Goal: Task Accomplishment & Management: Use online tool/utility

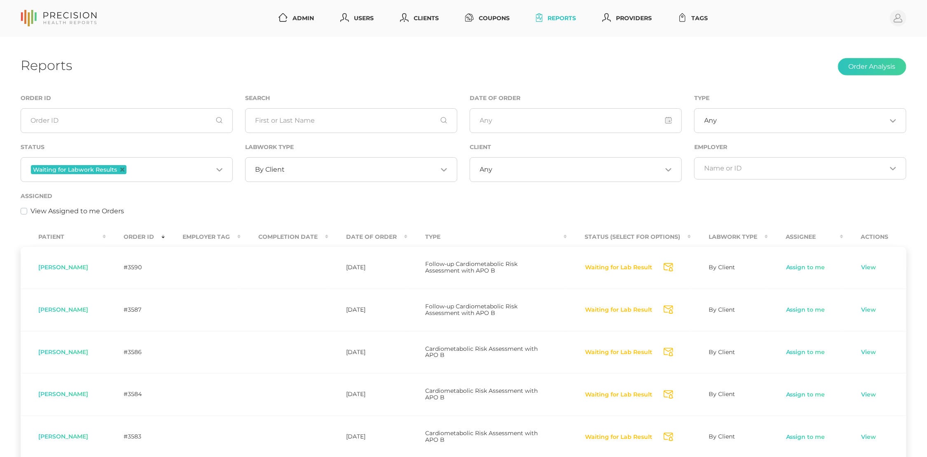
click at [276, 169] on span "By Client" at bounding box center [270, 170] width 30 height 8
click at [470, 395] on td "Cardiometabolic Risk Assessment with APO B" at bounding box center [486, 394] width 159 height 42
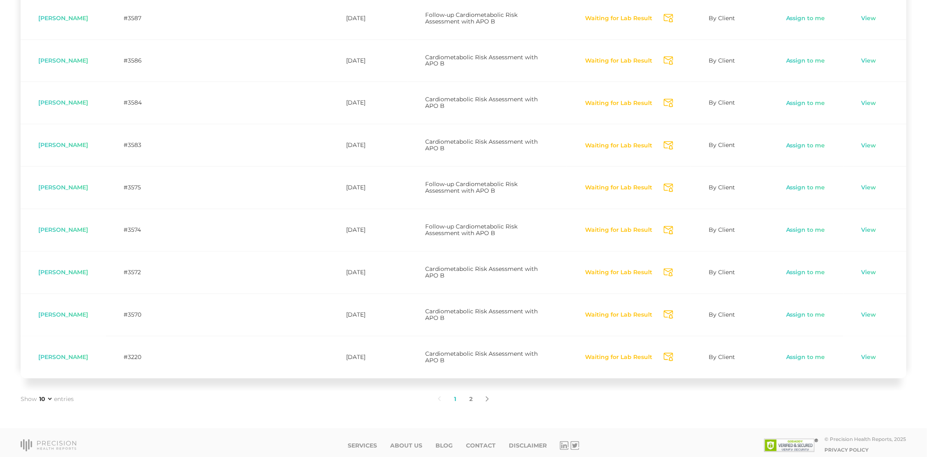
scroll to position [291, 0]
click at [468, 394] on link "2" at bounding box center [471, 399] width 16 height 17
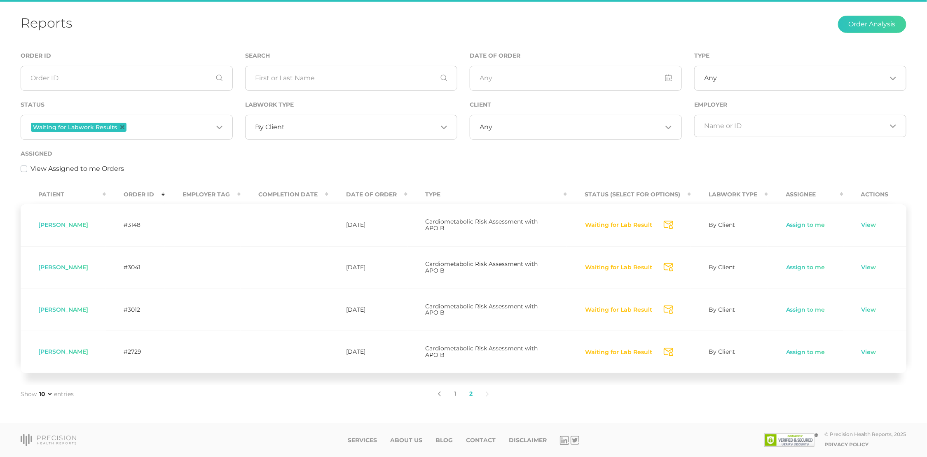
scroll to position [40, 0]
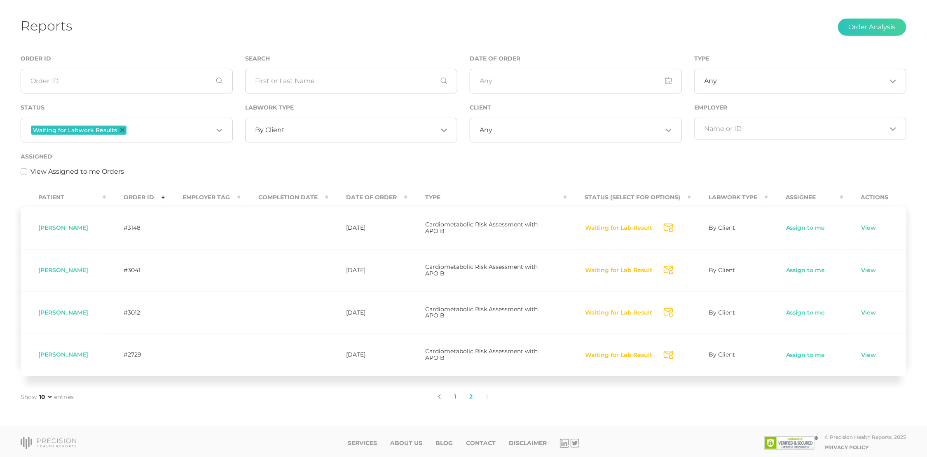
click at [456, 394] on link "1" at bounding box center [454, 396] width 15 height 17
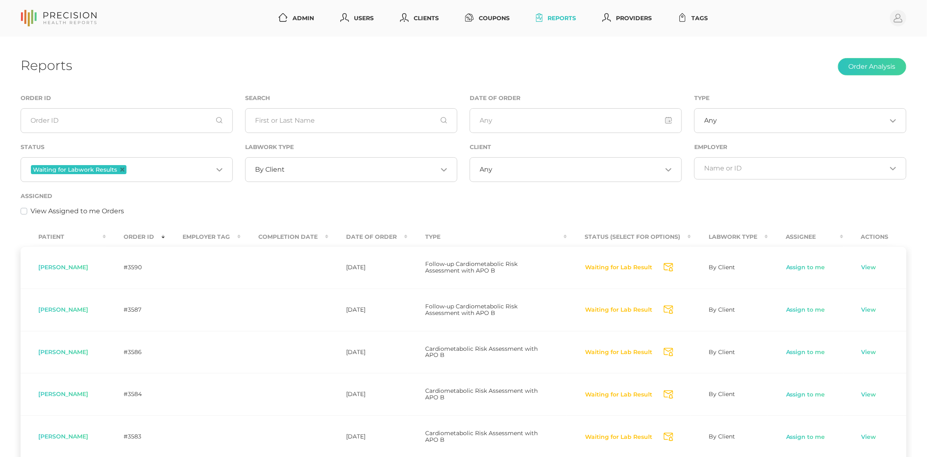
scroll to position [0, 0]
click at [299, 172] on input "Search for option" at bounding box center [361, 170] width 152 height 8
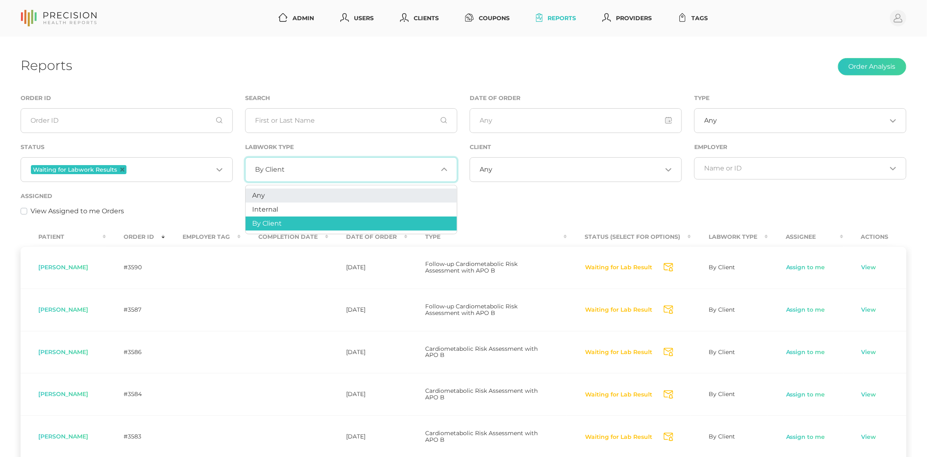
click at [287, 191] on li "Any" at bounding box center [351, 196] width 211 height 14
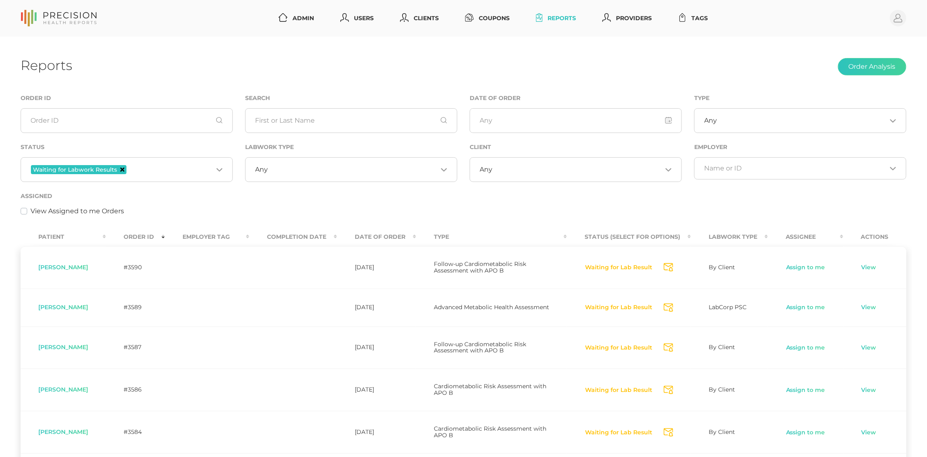
click at [122, 170] on icon "Deselect Waiting for Labwork Results" at bounding box center [122, 170] width 4 height 4
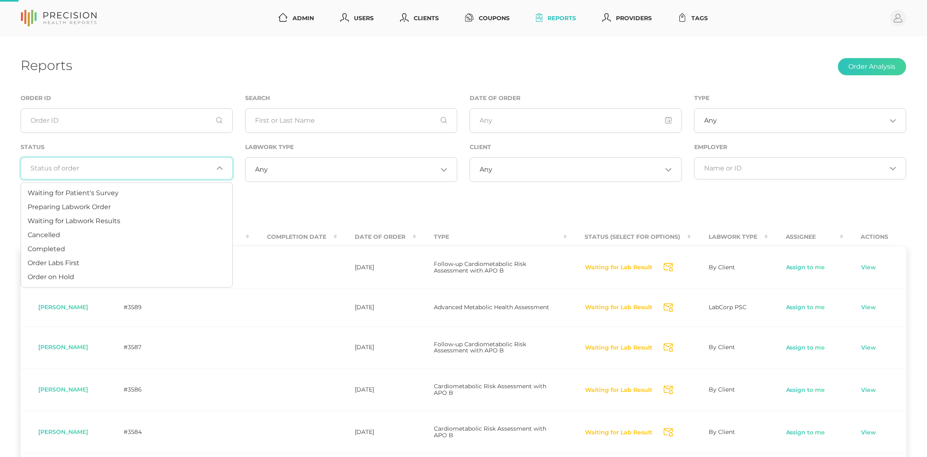
click at [150, 171] on input "Search for option" at bounding box center [122, 168] width 182 height 8
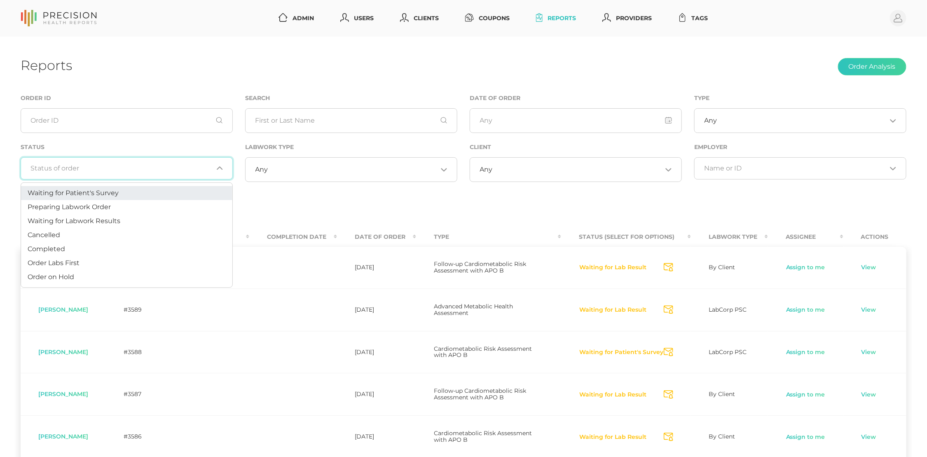
click at [139, 189] on li "Waiting for Patient's Survey" at bounding box center [126, 193] width 211 height 14
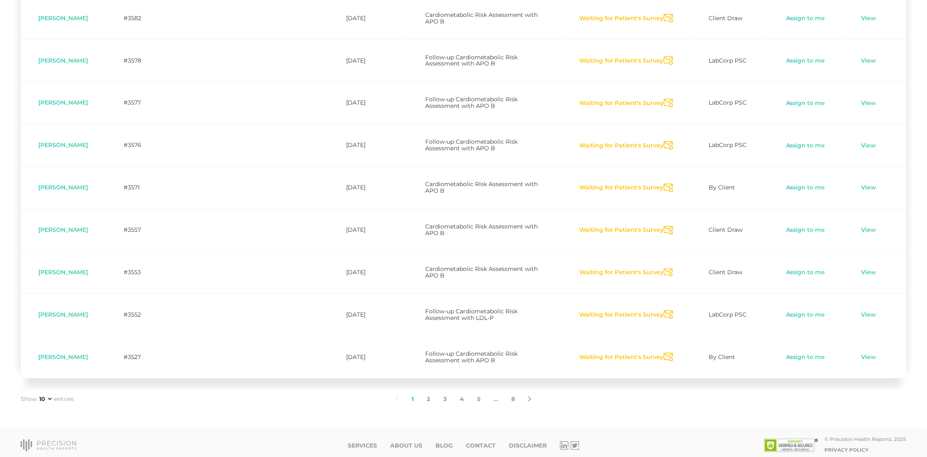
scroll to position [291, 0]
select select "75"
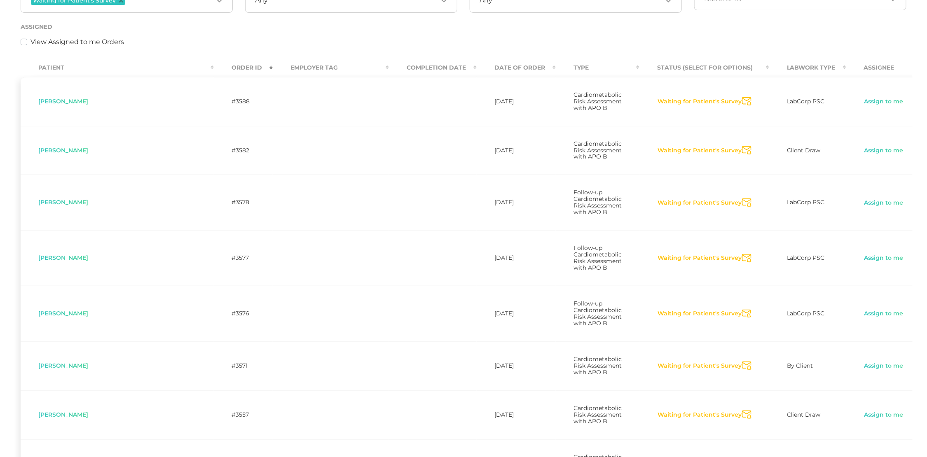
scroll to position [169, 0]
click at [742, 150] on icon "Send Notification" at bounding box center [746, 150] width 9 height 9
click at [742, 254] on icon "Send Notification" at bounding box center [746, 258] width 9 height 9
click at [742, 310] on icon "Send Notification" at bounding box center [746, 314] width 9 height 9
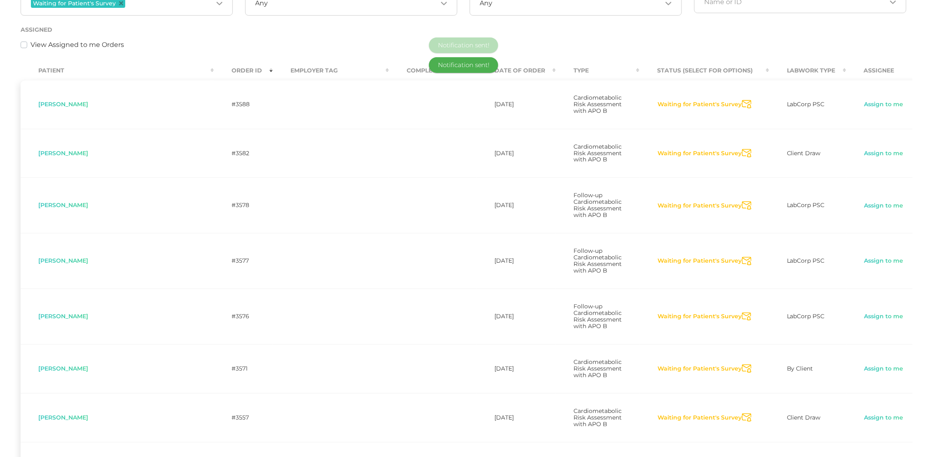
click at [742, 365] on icon "Send Notification" at bounding box center [746, 369] width 9 height 9
click at [742, 414] on icon "Send Notification" at bounding box center [746, 418] width 9 height 9
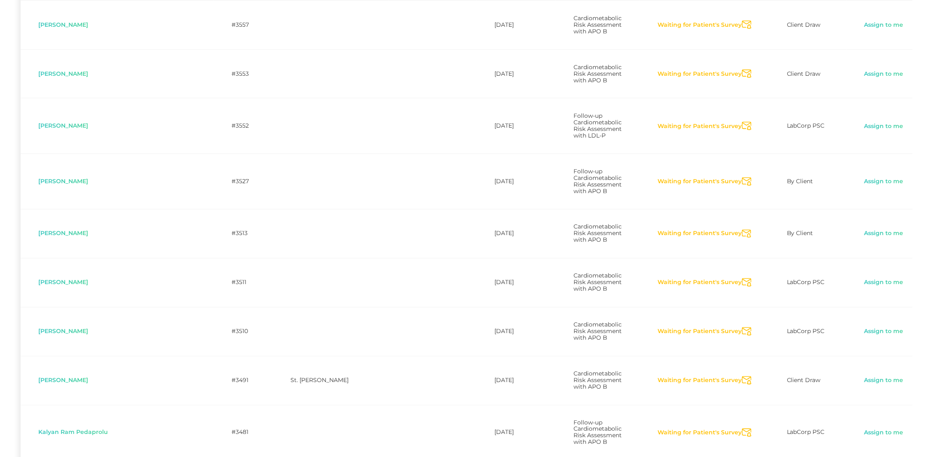
scroll to position [561, 0]
click at [742, 68] on icon "Send Notification" at bounding box center [746, 72] width 9 height 9
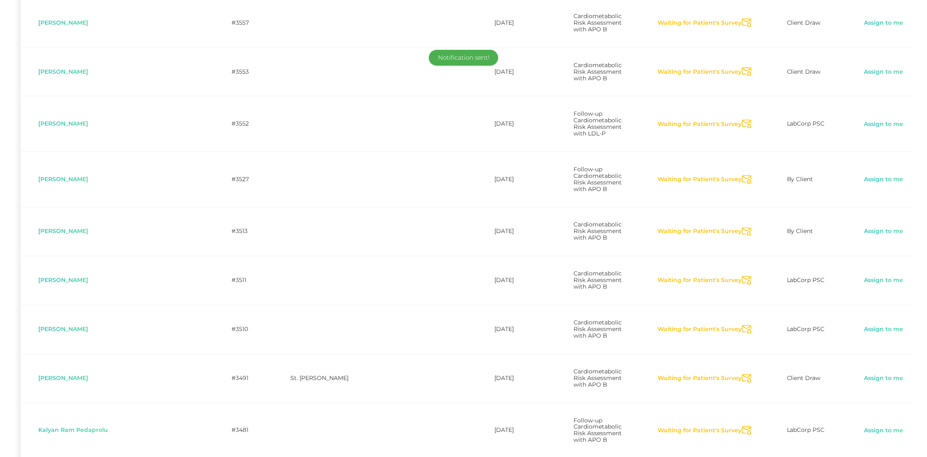
click at [742, 120] on icon "Send Notification" at bounding box center [746, 124] width 9 height 9
click at [742, 175] on icon "Send Notification" at bounding box center [746, 179] width 9 height 9
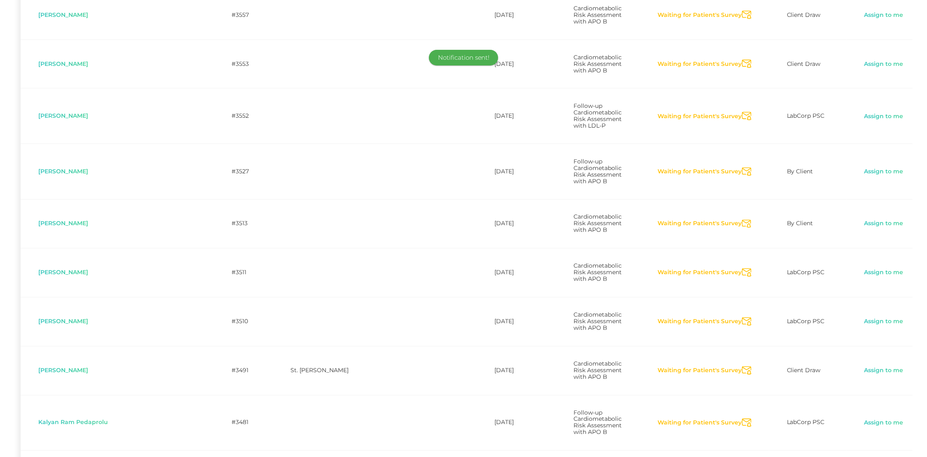
scroll to position [570, 0]
click at [742, 220] on icon "Send Notification" at bounding box center [746, 224] width 9 height 9
click at [742, 268] on icon "Send Notification" at bounding box center [746, 272] width 9 height 9
click at [742, 317] on icon "Send Notification" at bounding box center [746, 321] width 9 height 9
click at [742, 366] on icon "Send Notification" at bounding box center [746, 370] width 9 height 9
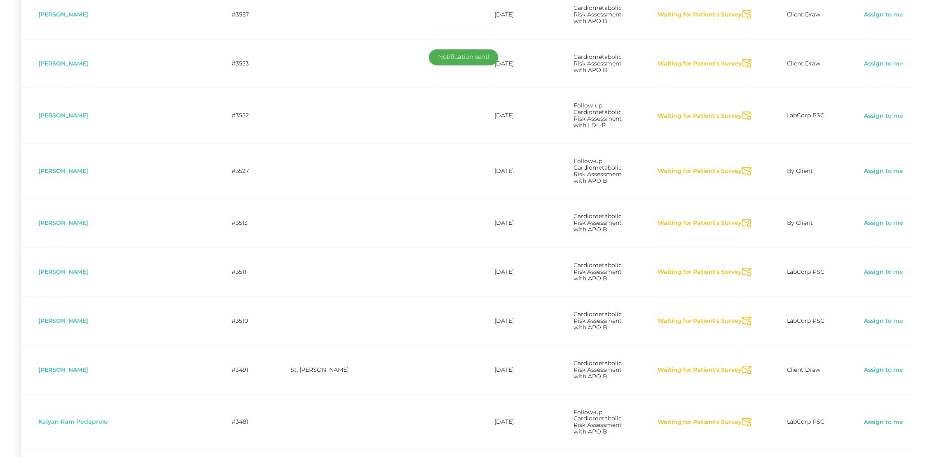
click at [742, 419] on icon "Send Notification" at bounding box center [746, 423] width 9 height 9
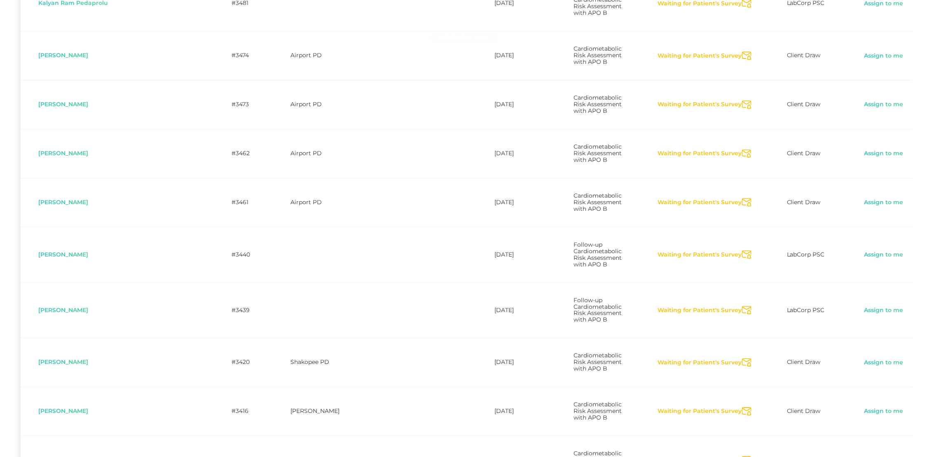
scroll to position [989, 0]
click at [742, 51] on icon "Send Notification" at bounding box center [746, 55] width 9 height 9
click at [742, 100] on icon "Send Notification" at bounding box center [746, 104] width 9 height 9
click at [742, 149] on icon "Send Notification" at bounding box center [746, 153] width 9 height 9
click at [742, 198] on icon "Send Notification" at bounding box center [746, 202] width 9 height 9
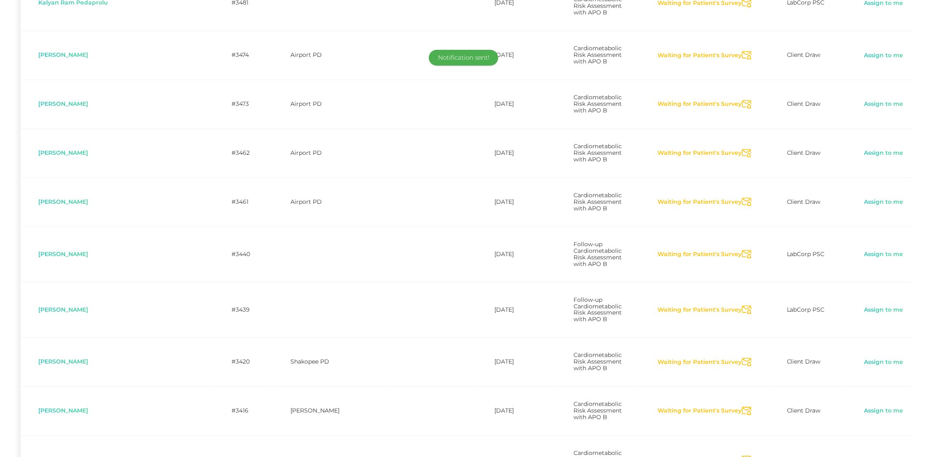
click at [742, 250] on icon "Send Notification" at bounding box center [746, 254] width 9 height 9
click at [742, 358] on icon "Send Notification" at bounding box center [746, 362] width 9 height 9
click at [742, 407] on icon "Send Notification" at bounding box center [746, 411] width 9 height 9
click at [742, 456] on icon "Send Notification" at bounding box center [746, 460] width 9 height 9
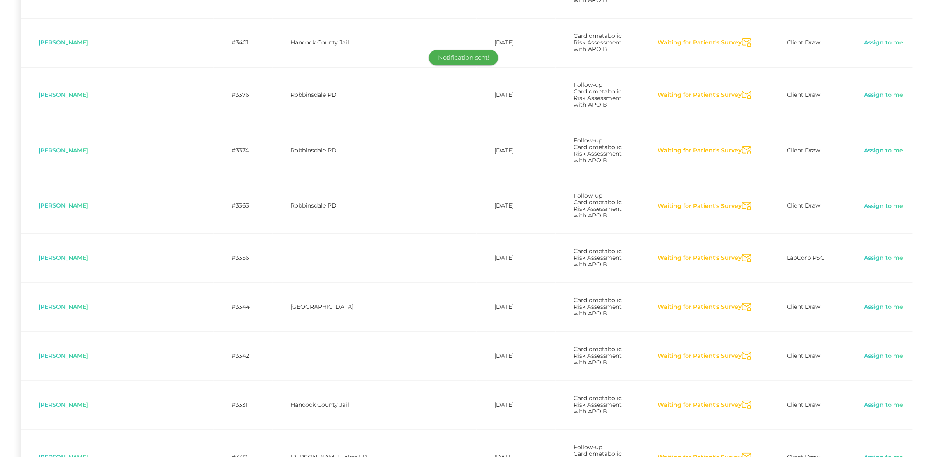
scroll to position [1457, 0]
click at [742, 37] on icon "Send Notification" at bounding box center [746, 41] width 9 height 9
click at [742, 89] on icon "Send Notification" at bounding box center [746, 93] width 9 height 9
click at [742, 145] on icon "Send Notification" at bounding box center [746, 149] width 9 height 9
click at [742, 201] on icon "Send Notification" at bounding box center [746, 205] width 9 height 9
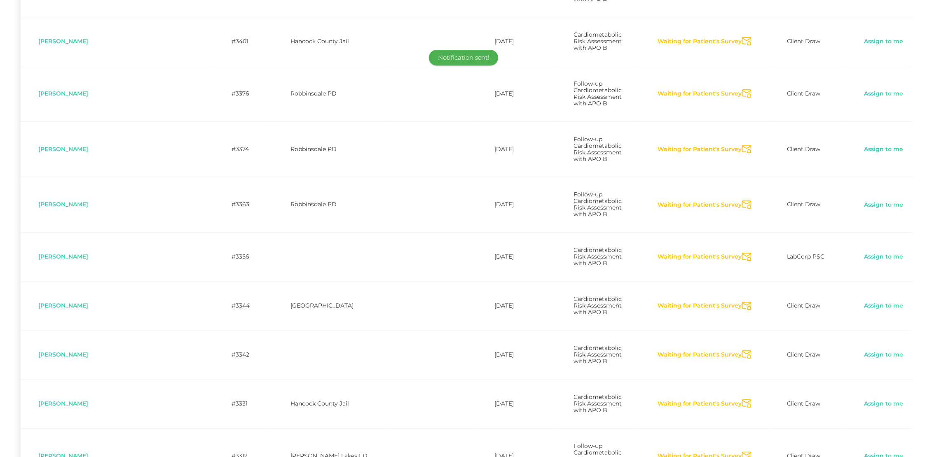
click at [742, 253] on icon "Send Notification" at bounding box center [746, 257] width 9 height 9
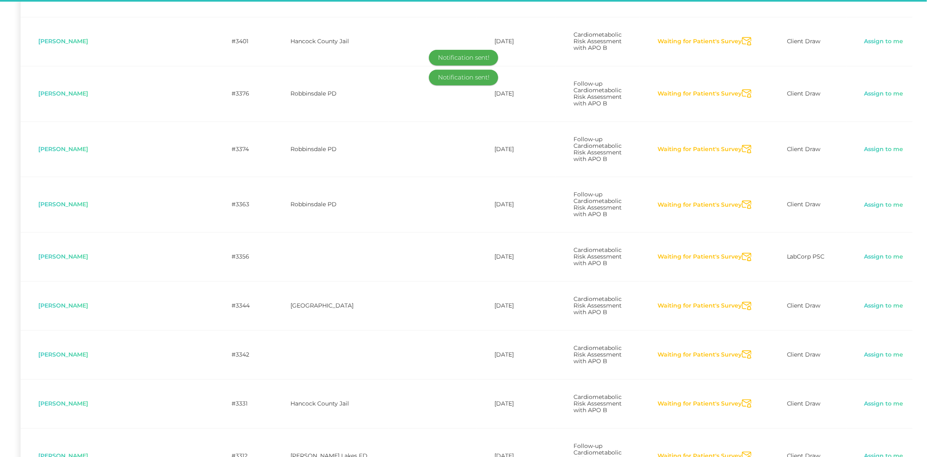
click at [742, 302] on icon "Send Notification" at bounding box center [746, 306] width 9 height 9
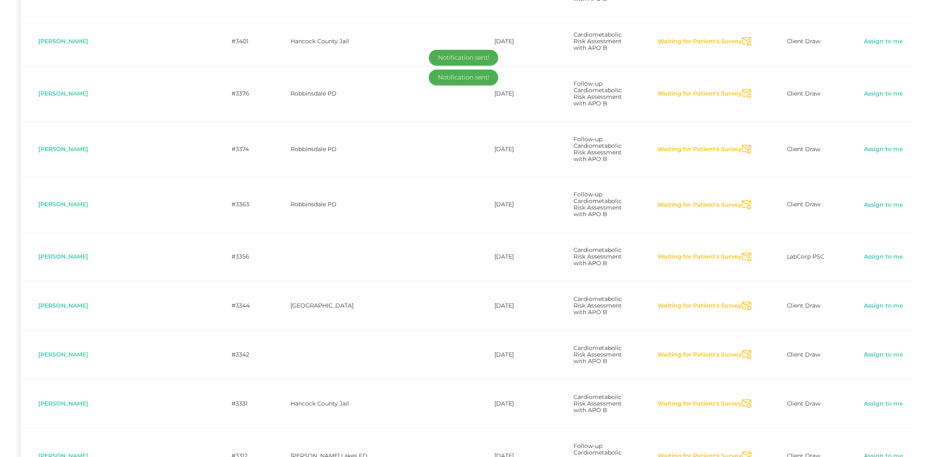
click at [742, 351] on icon "Send Notification" at bounding box center [746, 355] width 9 height 9
drag, startPoint x: 669, startPoint y: 370, endPoint x: 671, endPoint y: 375, distance: 5.9
click at [742, 400] on icon "Send Notification" at bounding box center [746, 404] width 9 height 9
click at [742, 452] on icon "Send Notification" at bounding box center [746, 456] width 9 height 9
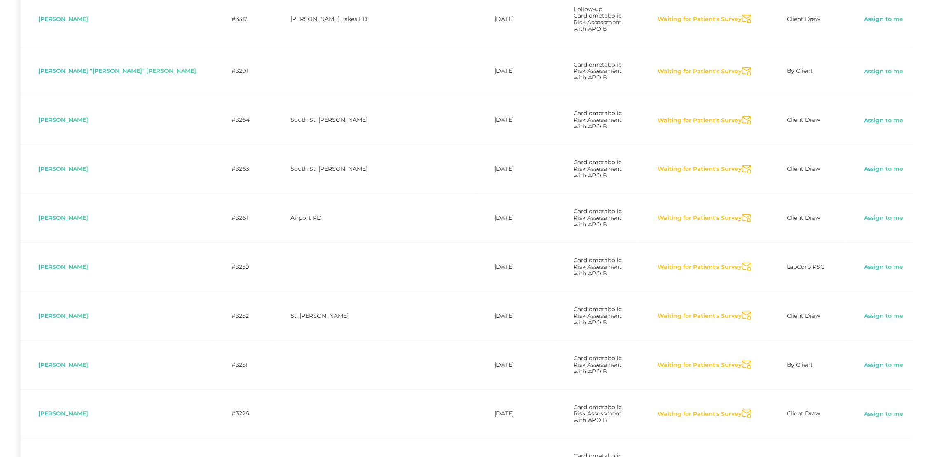
scroll to position [1896, 0]
click at [742, 65] on icon "Send Notification" at bounding box center [746, 69] width 9 height 9
click at [742, 115] on icon "Send Notification" at bounding box center [746, 119] width 9 height 9
click at [742, 164] on icon "Send Notification" at bounding box center [746, 168] width 9 height 9
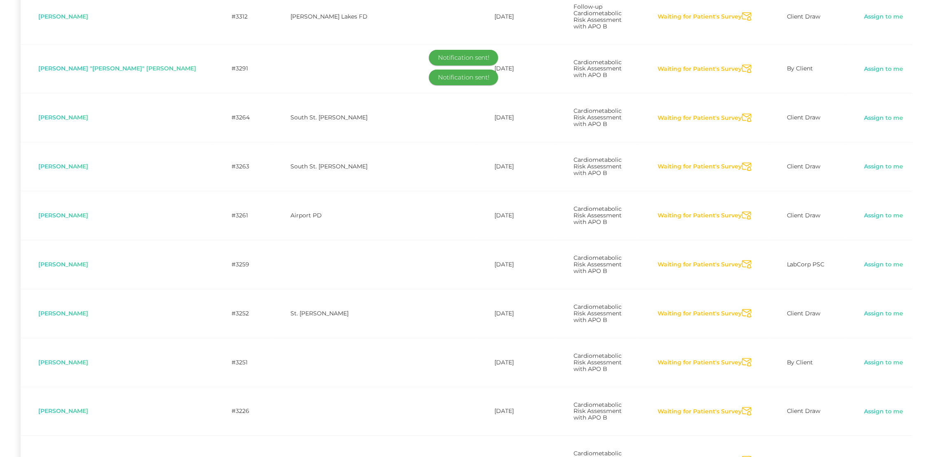
click at [742, 212] on icon "Send Notification" at bounding box center [746, 216] width 9 height 9
click at [742, 259] on icon "Send Notification" at bounding box center [746, 263] width 9 height 9
click at [742, 308] on icon "Send Notification" at bounding box center [746, 312] width 9 height 9
click at [742, 357] on icon "Send Notification" at bounding box center [746, 361] width 9 height 9
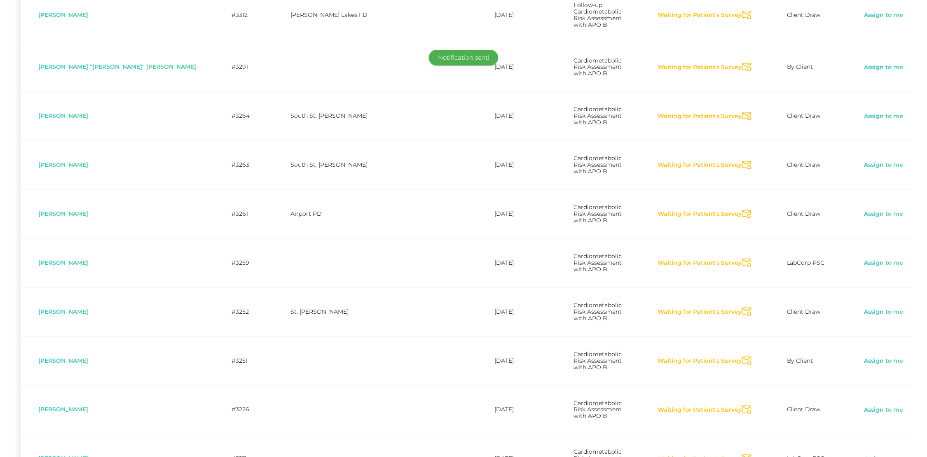
click at [742, 406] on icon "Send Notification" at bounding box center [746, 410] width 9 height 9
click at [742, 455] on icon "Send Notification" at bounding box center [746, 459] width 9 height 9
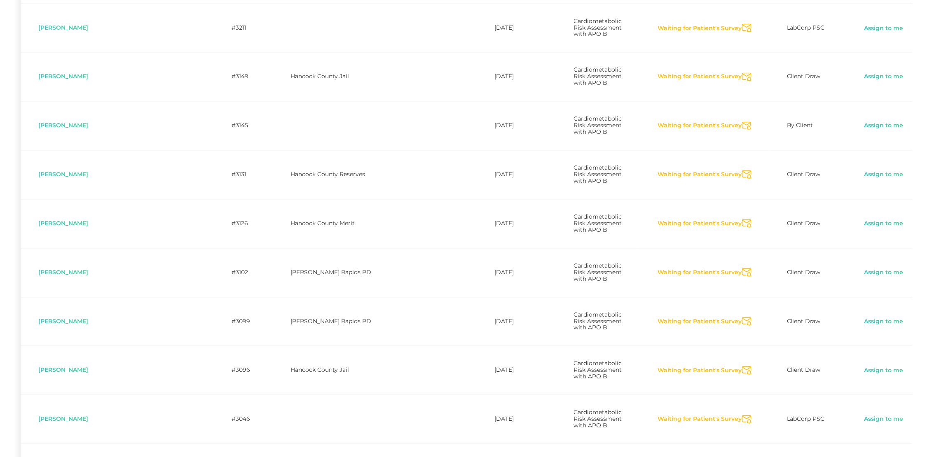
scroll to position [2330, 0]
click at [742, 73] on icon "Send Notification" at bounding box center [746, 77] width 9 height 9
click at [742, 122] on icon "Send Notification" at bounding box center [746, 126] width 9 height 9
click at [742, 170] on icon "Send Notification" at bounding box center [746, 174] width 9 height 9
click at [742, 219] on icon "Send Notification" at bounding box center [746, 223] width 9 height 9
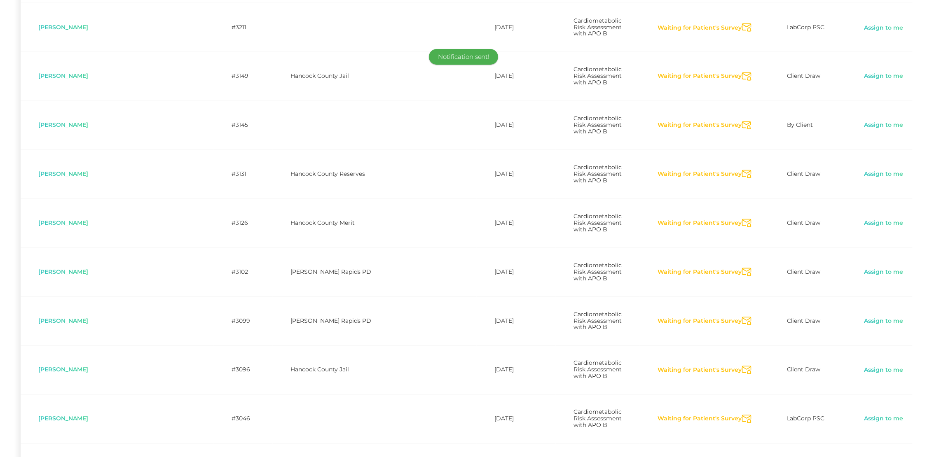
click at [742, 268] on icon "Send Notification" at bounding box center [746, 272] width 9 height 9
click at [742, 317] on icon "Send Notification" at bounding box center [746, 321] width 9 height 9
click at [742, 366] on icon "Send Notification" at bounding box center [746, 370] width 9 height 9
click at [742, 415] on icon "Send Notification" at bounding box center [746, 419] width 9 height 9
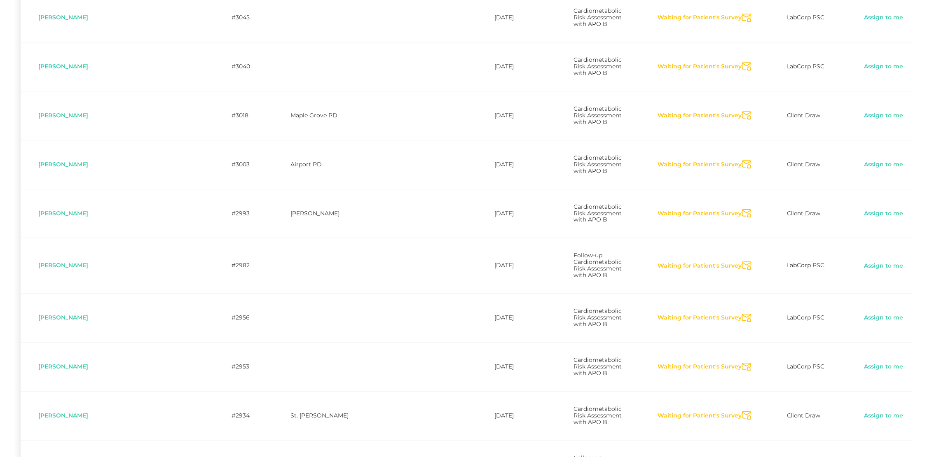
scroll to position [2781, 0]
click at [742, 62] on icon "Send Notification" at bounding box center [746, 66] width 9 height 9
click at [742, 111] on icon "Send Notification" at bounding box center [746, 115] width 9 height 9
click at [742, 160] on icon "Send Notification" at bounding box center [746, 164] width 9 height 9
click at [742, 209] on icon "Send Notification" at bounding box center [746, 213] width 9 height 9
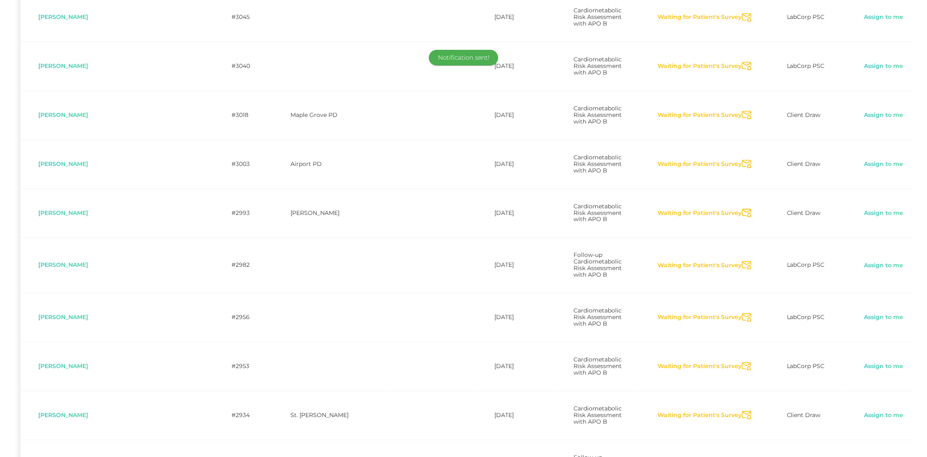
click at [742, 261] on icon "Send Notification" at bounding box center [746, 265] width 9 height 9
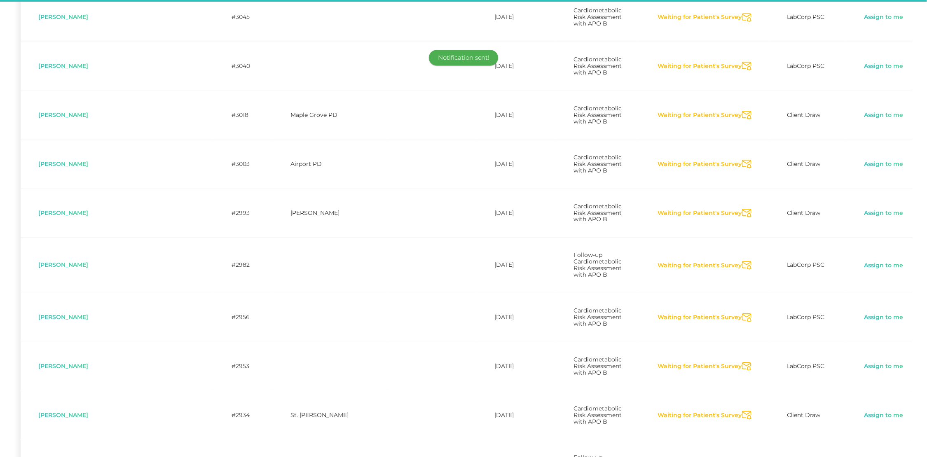
click at [742, 313] on icon "Send Notification" at bounding box center [746, 317] width 9 height 9
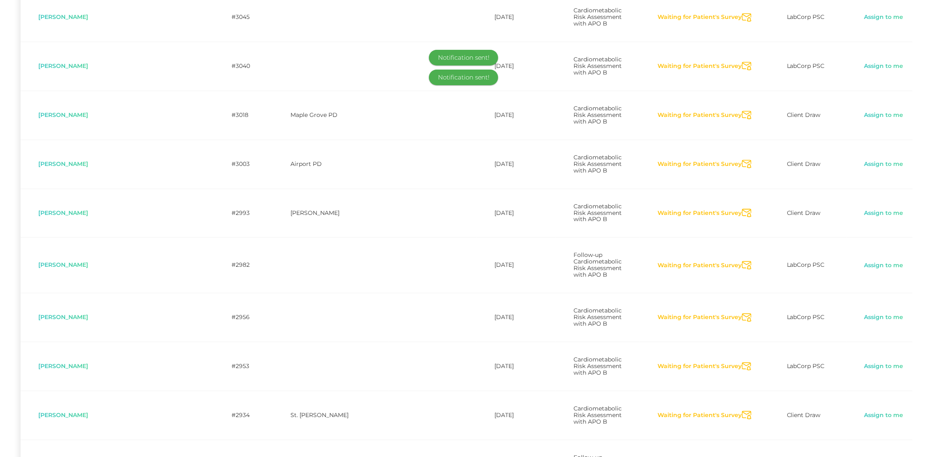
click at [742, 363] on icon "Send Notification" at bounding box center [746, 367] width 9 height 9
drag, startPoint x: 666, startPoint y: 361, endPoint x: 669, endPoint y: 367, distance: 7.0
click at [742, 411] on icon "Send Notification" at bounding box center [746, 415] width 9 height 9
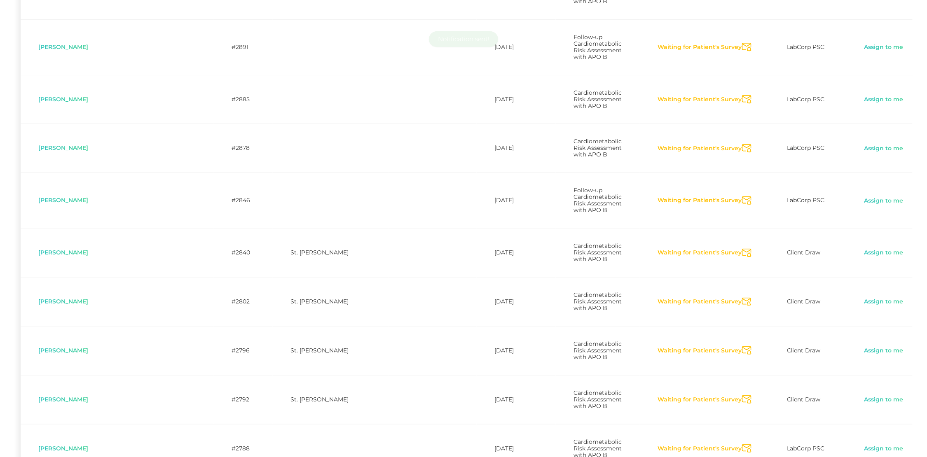
scroll to position [3203, 0]
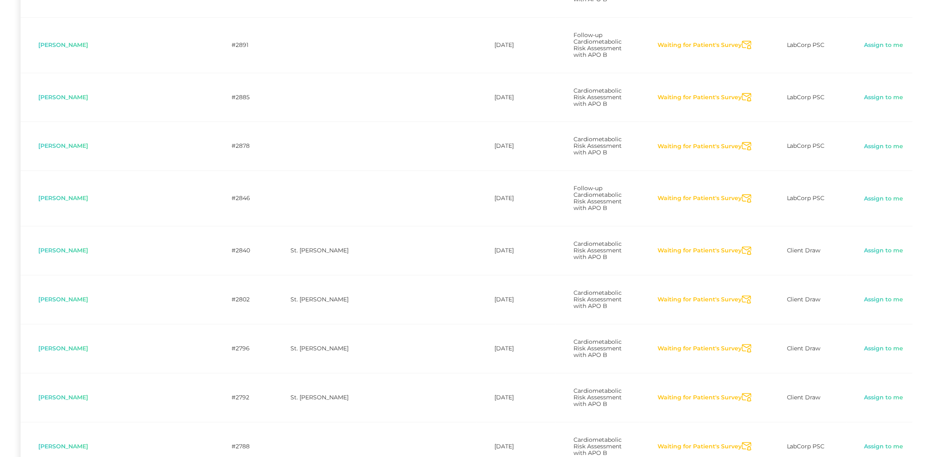
click at [742, 93] on icon "Send Notification" at bounding box center [746, 97] width 9 height 9
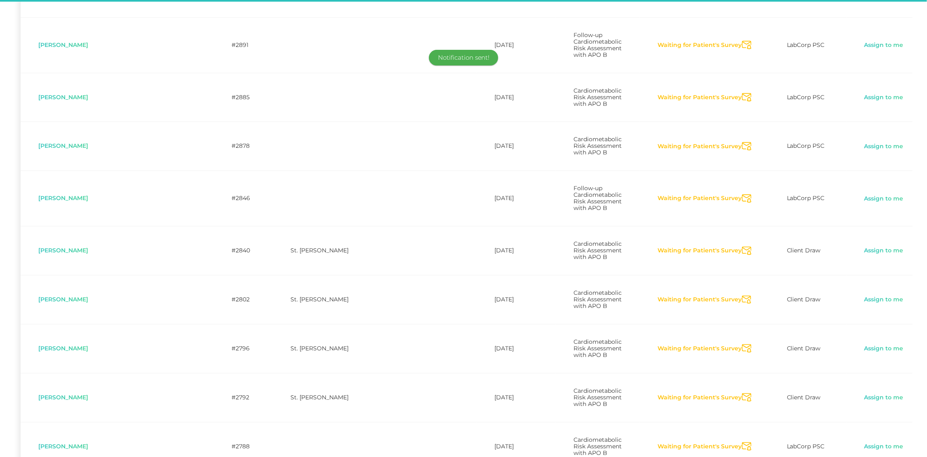
click at [742, 142] on icon "Send Notification" at bounding box center [746, 146] width 9 height 9
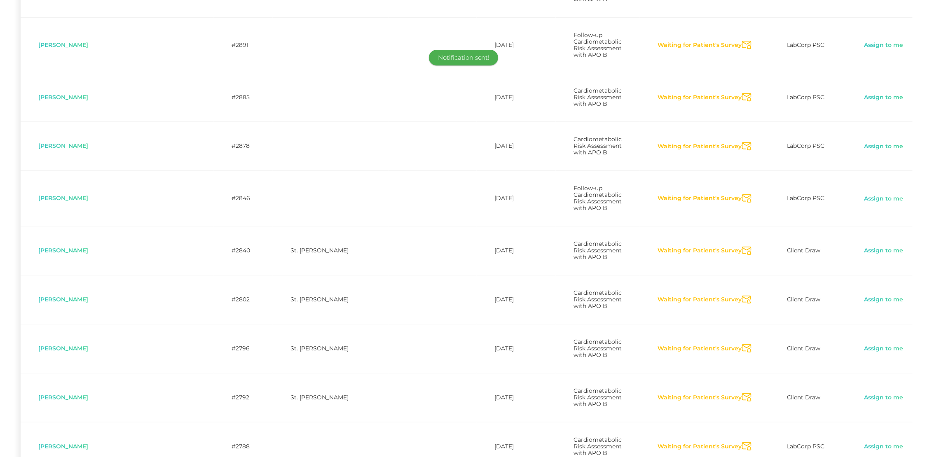
click at [742, 194] on icon "Send Notification" at bounding box center [746, 198] width 9 height 9
click at [742, 247] on icon "Send Notification" at bounding box center [746, 251] width 9 height 9
click at [742, 296] on icon "Send Notification" at bounding box center [746, 300] width 9 height 9
click at [742, 344] on icon "Send Notification" at bounding box center [746, 348] width 9 height 9
click at [742, 393] on icon "Send Notification" at bounding box center [746, 397] width 9 height 9
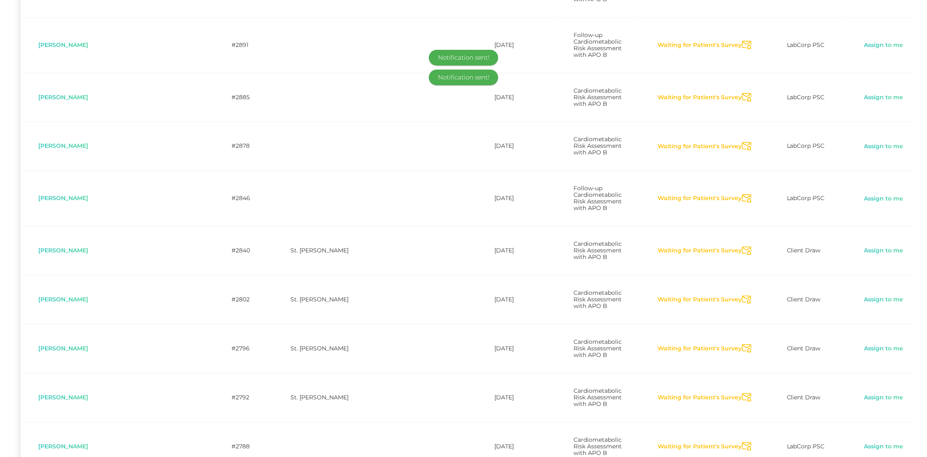
click at [742, 442] on icon "Send Notification" at bounding box center [746, 446] width 9 height 9
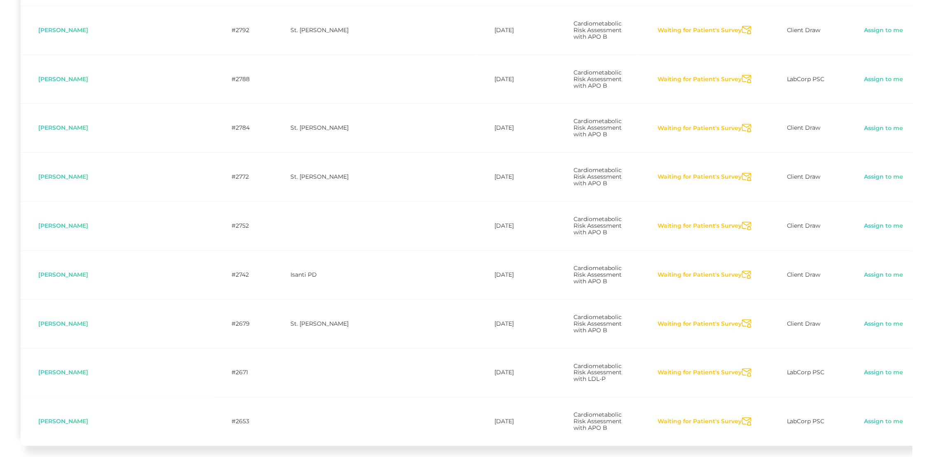
scroll to position [3570, 0]
click at [742, 173] on icon "Send Notification" at bounding box center [746, 177] width 9 height 9
click at [742, 222] on icon "Send Notification" at bounding box center [746, 226] width 9 height 9
click at [742, 271] on icon "Send Notification" at bounding box center [746, 275] width 9 height 9
click at [742, 320] on icon "Send Notification" at bounding box center [746, 324] width 9 height 9
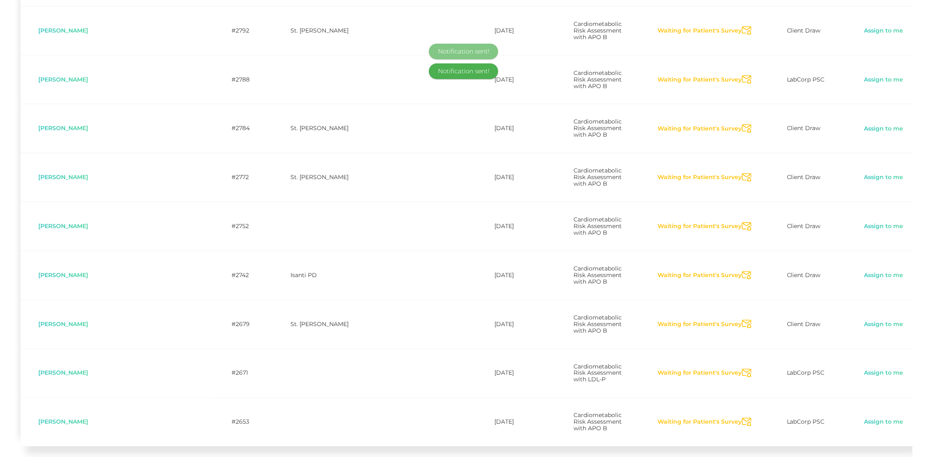
click at [742, 369] on icon "Send Notification" at bounding box center [746, 373] width 9 height 9
click at [742, 418] on icon "Send Notification" at bounding box center [746, 422] width 9 height 9
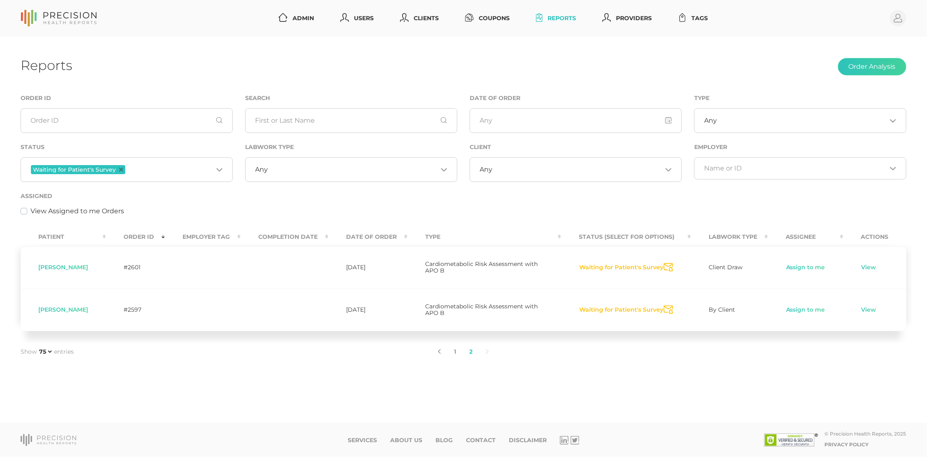
click at [614, 267] on button "Waiting for Patient's Survey" at bounding box center [621, 268] width 85 height 8
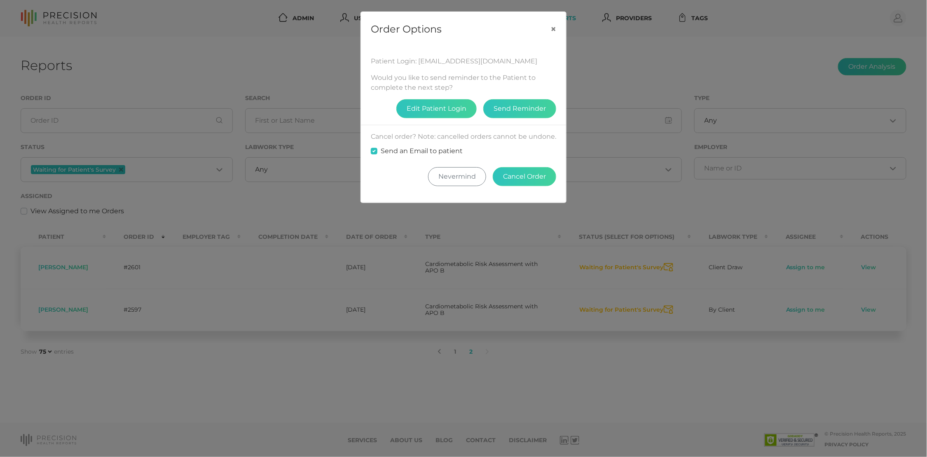
click at [412, 150] on label "Send an Email to patient" at bounding box center [422, 151] width 82 height 10
click at [377, 150] on input "Send an Email to patient" at bounding box center [374, 150] width 7 height 8
checkbox input "false"
click at [517, 176] on button "Cancel Order" at bounding box center [524, 176] width 63 height 19
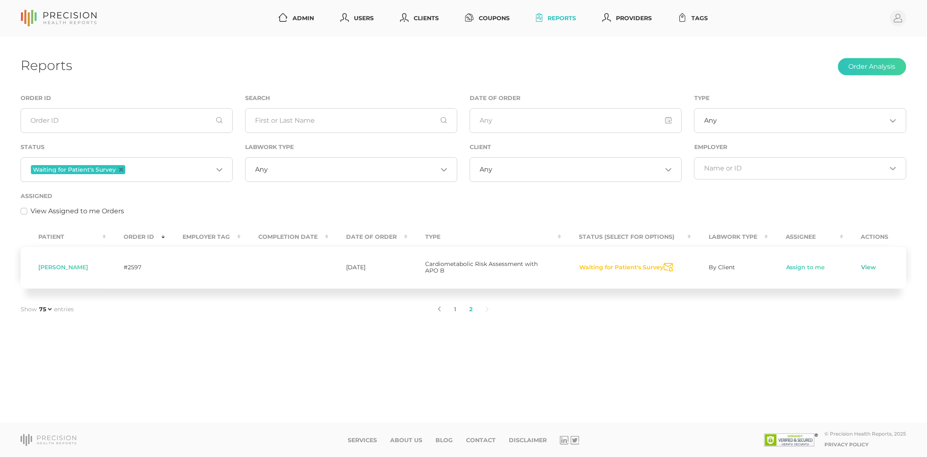
click at [866, 266] on link "View" at bounding box center [869, 268] width 16 height 8
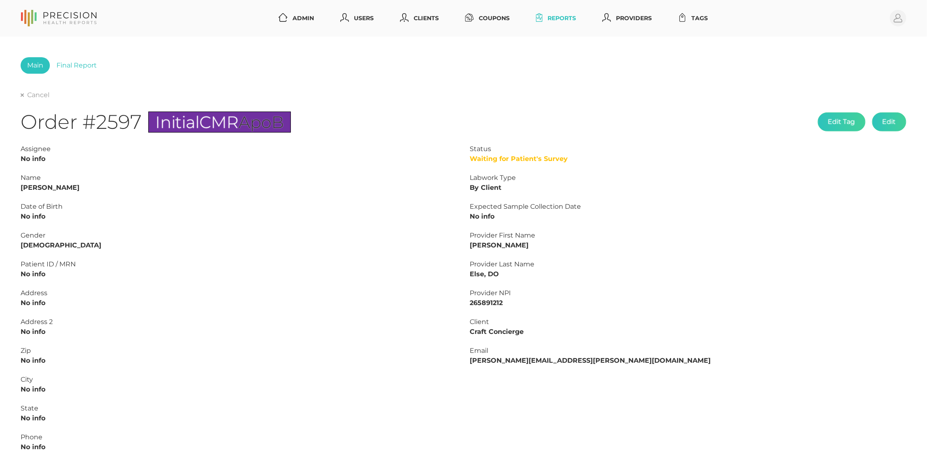
click at [19, 94] on div "Main Final Report Cancel Order #2597 Initial CMR ApoB Edit Tag Edit Status Wait…" at bounding box center [463, 281] width 927 height 489
click at [28, 95] on link "Cancel" at bounding box center [35, 95] width 29 height 8
select select "75"
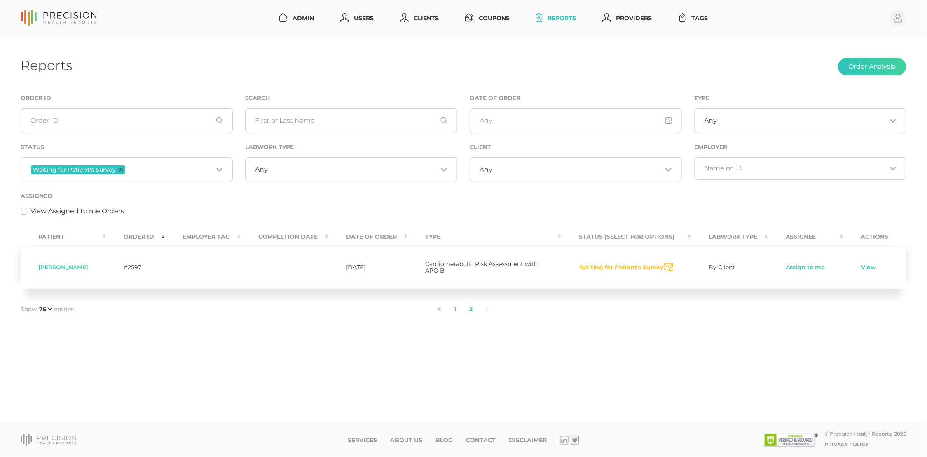
click at [600, 266] on button "Waiting for Patient's Survey" at bounding box center [621, 268] width 85 height 8
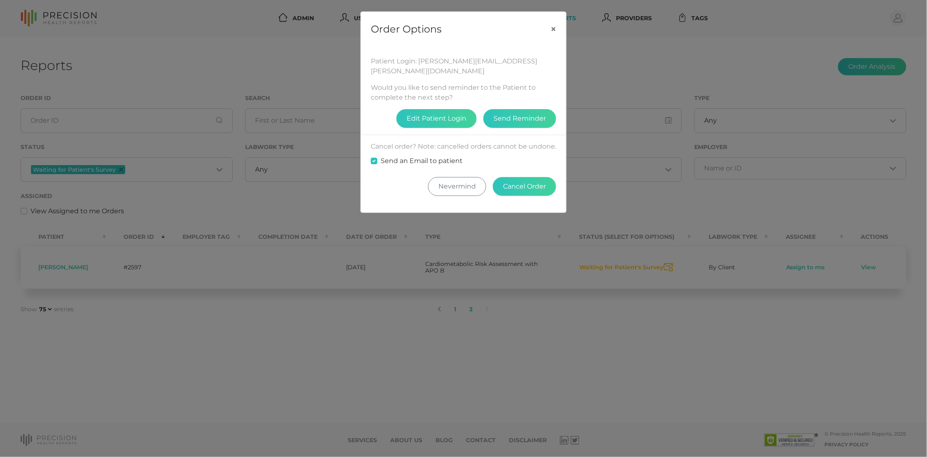
click at [400, 156] on label "Send an Email to patient" at bounding box center [422, 161] width 82 height 10
click at [377, 156] on input "Send an Email to patient" at bounding box center [374, 160] width 7 height 8
checkbox input "false"
click at [527, 178] on button "Cancel Order" at bounding box center [524, 186] width 63 height 19
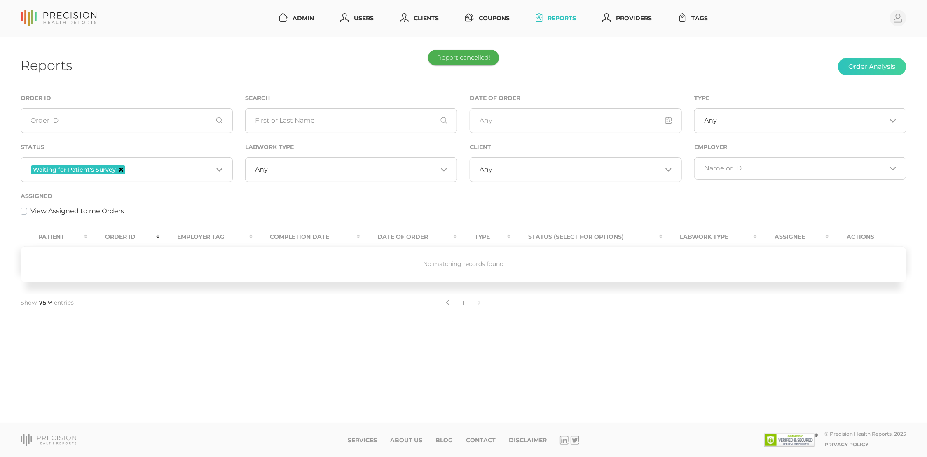
click at [121, 171] on icon "Deselect Waiting for Patient's Survey" at bounding box center [121, 170] width 4 height 4
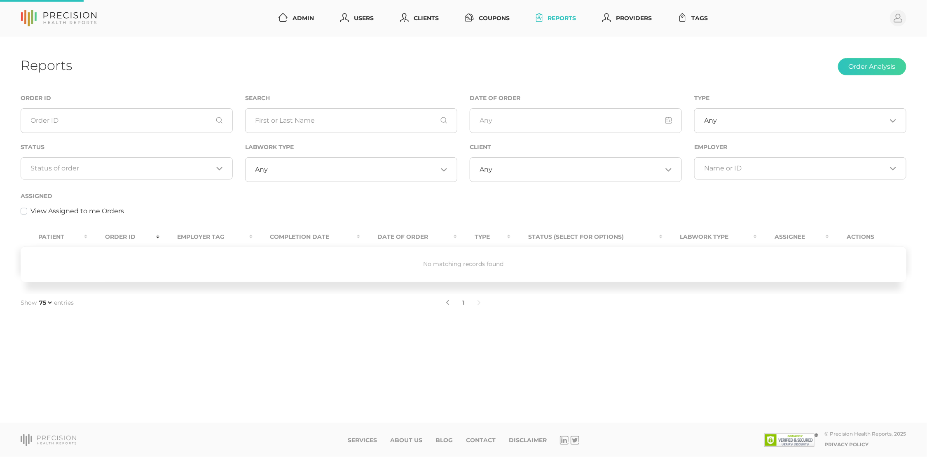
click at [107, 158] on div "Loading..." at bounding box center [127, 168] width 212 height 22
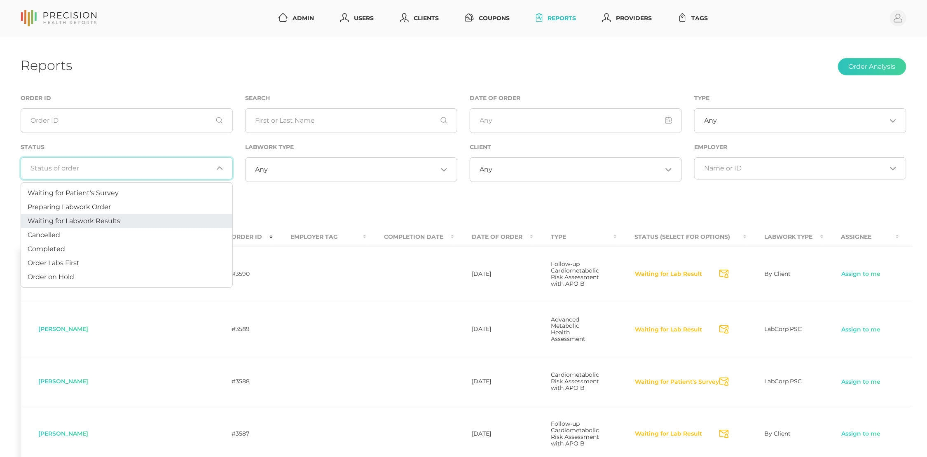
click at [97, 217] on span "Waiting for Labwork Results" at bounding box center [74, 221] width 93 height 8
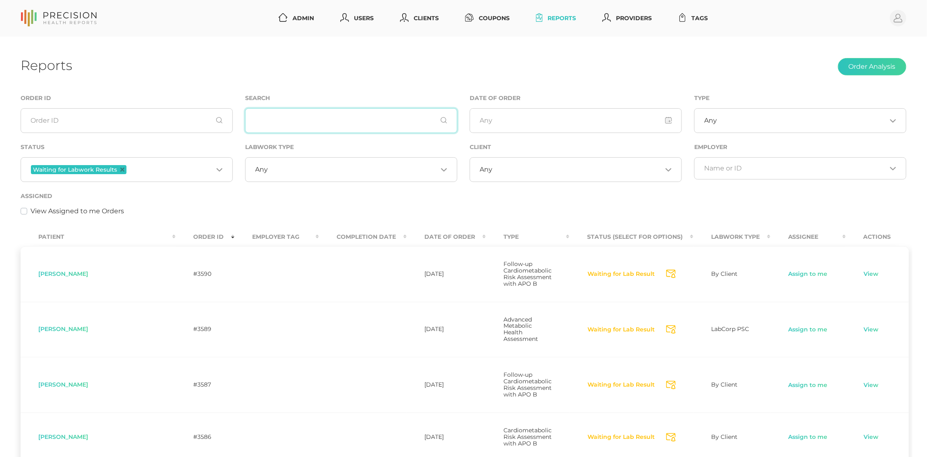
click at [275, 119] on input "text" at bounding box center [351, 120] width 212 height 25
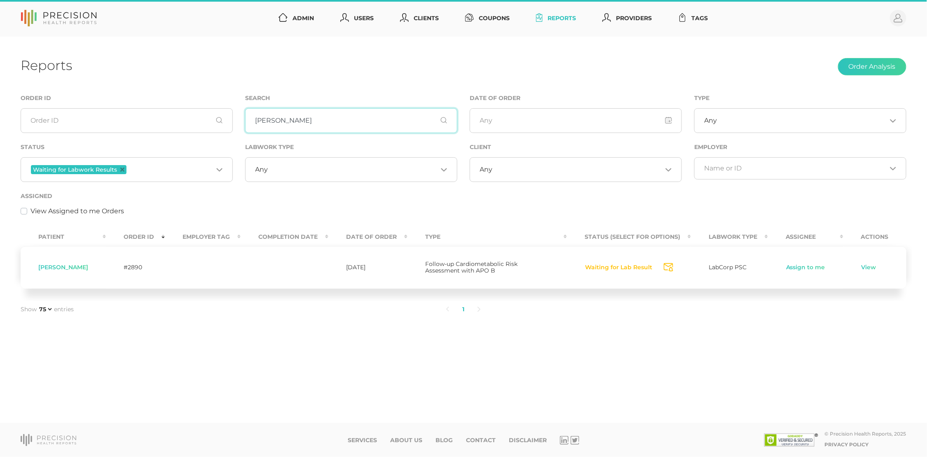
scroll to position [0, 0]
type input "[PERSON_NAME]"
click at [599, 266] on button "Waiting for Lab Result" at bounding box center [619, 268] width 68 height 8
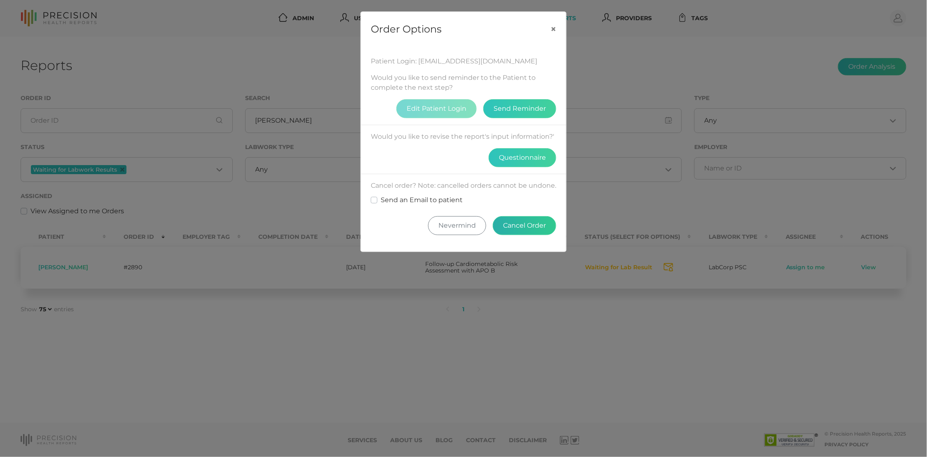
click at [517, 225] on button "Cancel Order" at bounding box center [524, 225] width 63 height 19
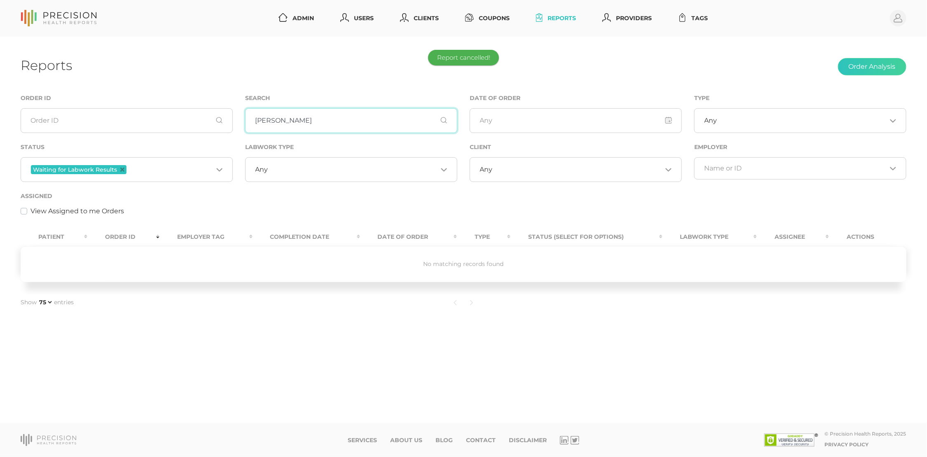
click at [304, 120] on input "[PERSON_NAME]" at bounding box center [351, 120] width 212 height 25
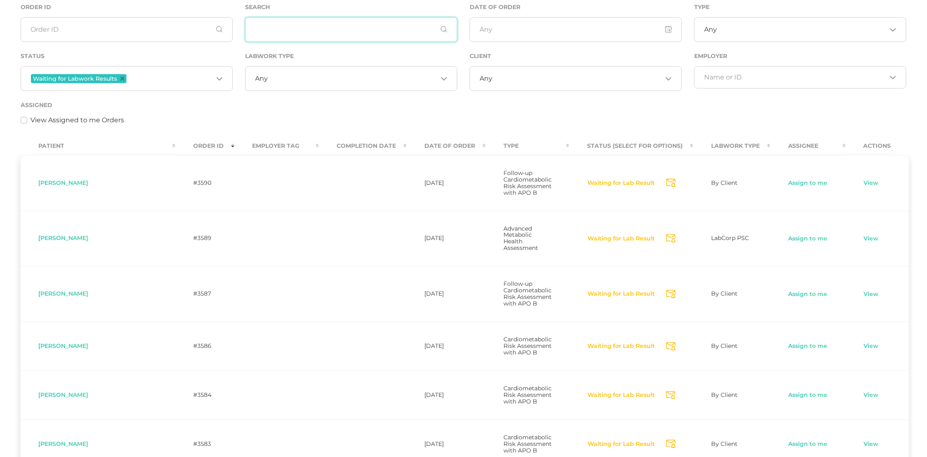
scroll to position [92, 0]
click at [343, 83] on div "Any Loading..." at bounding box center [351, 77] width 212 height 25
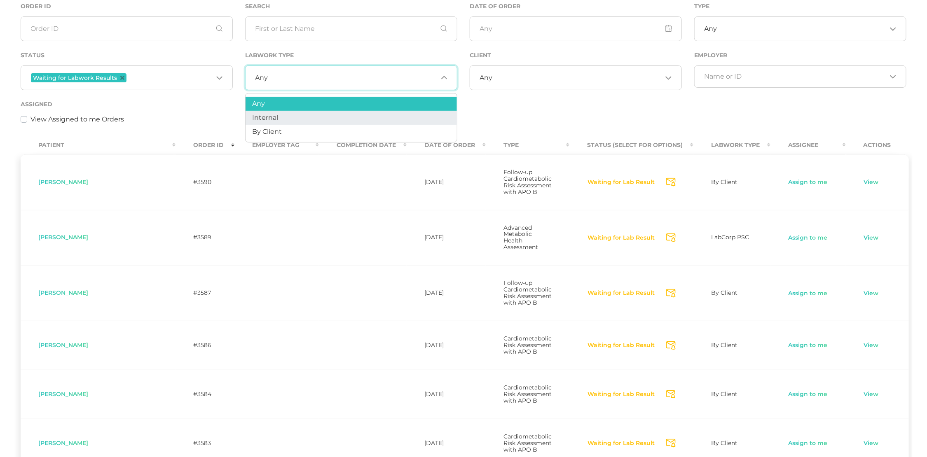
click at [328, 120] on li "Internal" at bounding box center [351, 118] width 211 height 14
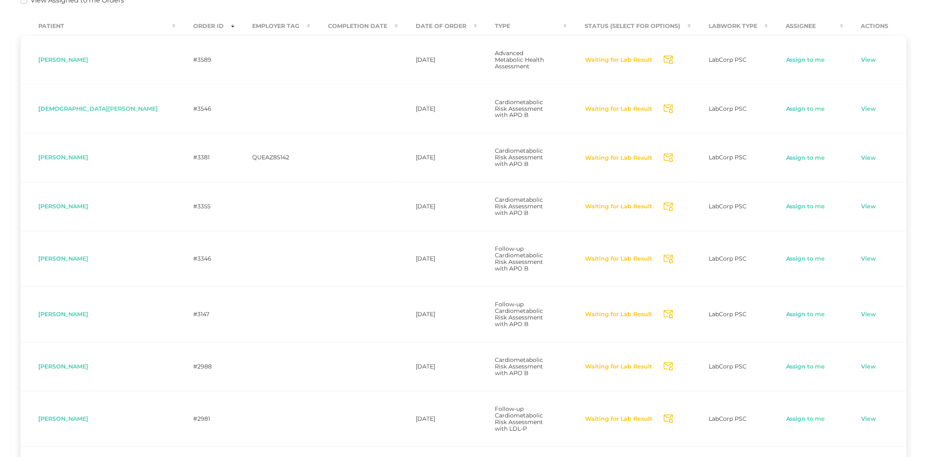
scroll to position [219, 0]
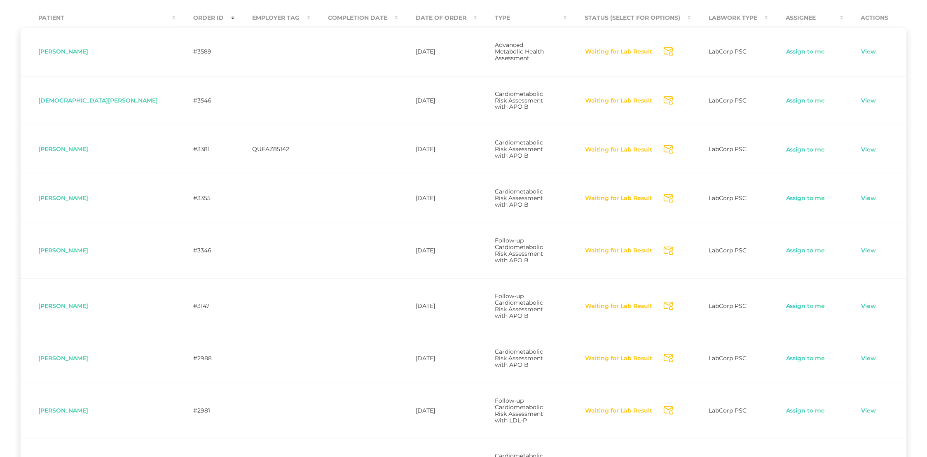
click at [616, 97] on button "Waiting for Lab Result" at bounding box center [619, 101] width 68 height 8
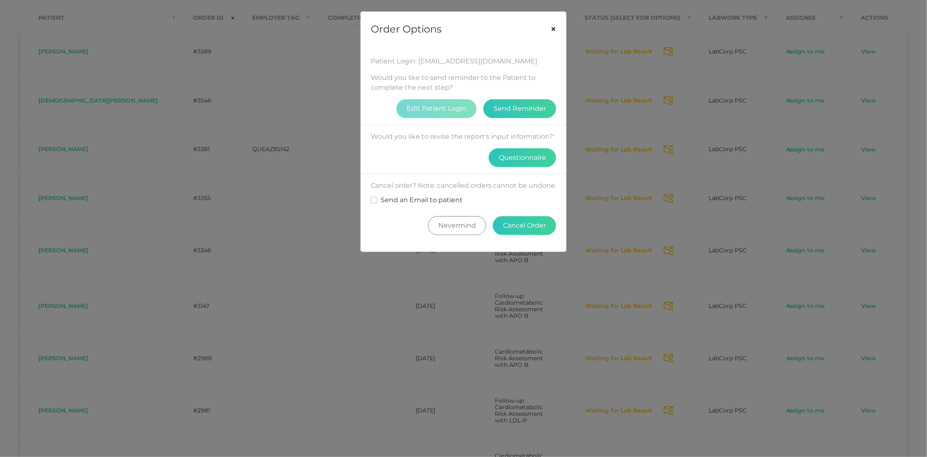
click at [553, 25] on button "×" at bounding box center [553, 29] width 26 height 35
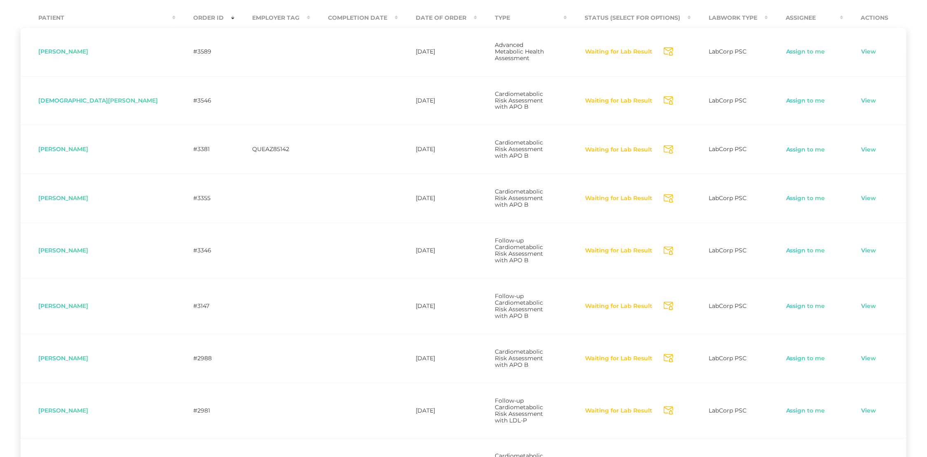
click at [667, 96] on icon "Send Notification" at bounding box center [668, 100] width 9 height 9
click at [667, 145] on icon "Send Notification" at bounding box center [668, 149] width 9 height 9
click at [667, 194] on icon "Send Notification" at bounding box center [668, 198] width 9 height 9
click at [668, 247] on icon "Send Notification" at bounding box center [668, 251] width 9 height 9
click at [669, 302] on icon "Send Notification" at bounding box center [668, 306] width 9 height 9
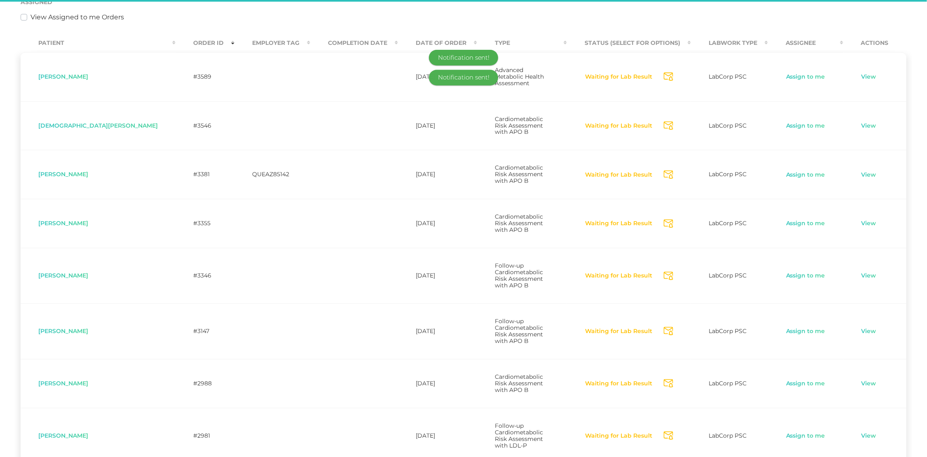
scroll to position [187, 0]
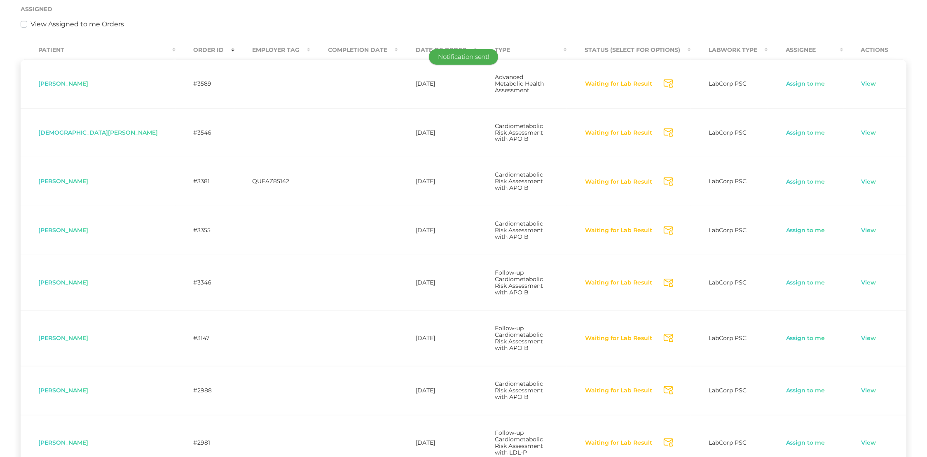
click at [671, 386] on icon "Send Notification" at bounding box center [668, 390] width 9 height 9
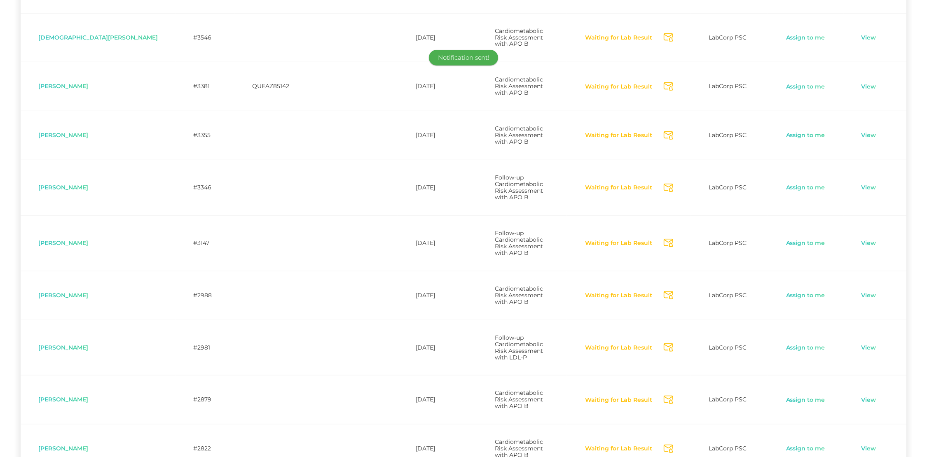
scroll to position [288, 0]
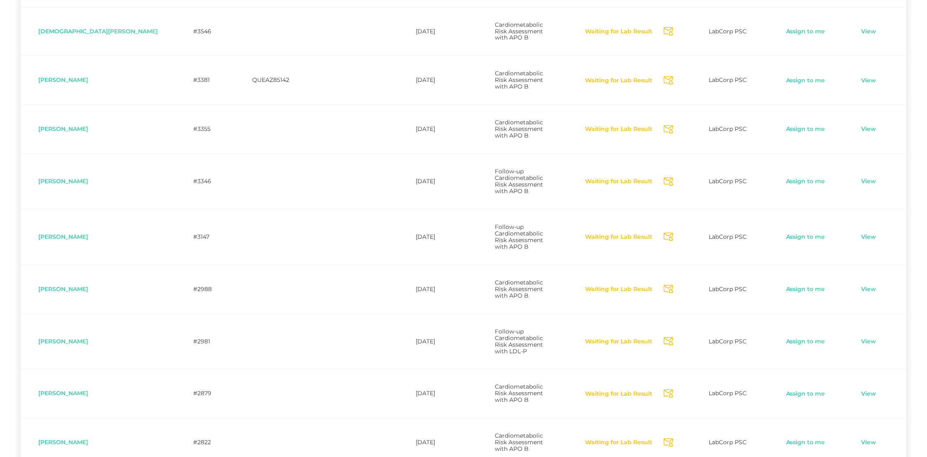
click at [668, 390] on icon "Send Notification" at bounding box center [668, 394] width 9 height 9
click at [667, 439] on icon "Send Notification" at bounding box center [668, 443] width 9 height 9
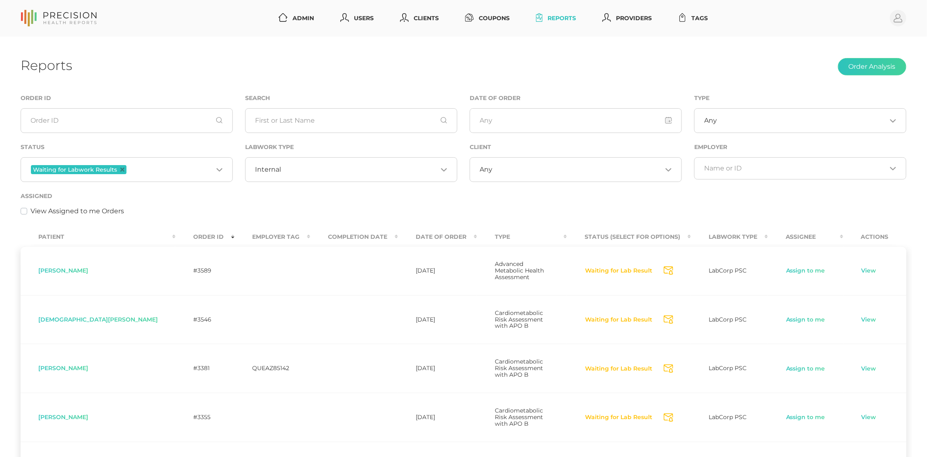
scroll to position [0, 0]
click at [574, 175] on div "Any Loading..." at bounding box center [576, 169] width 212 height 25
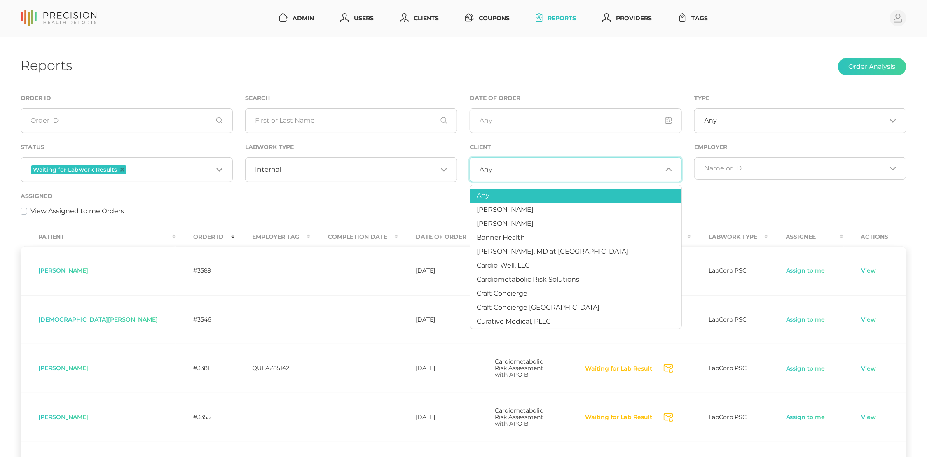
click at [405, 175] on div "Internal Loading..." at bounding box center [351, 169] width 212 height 25
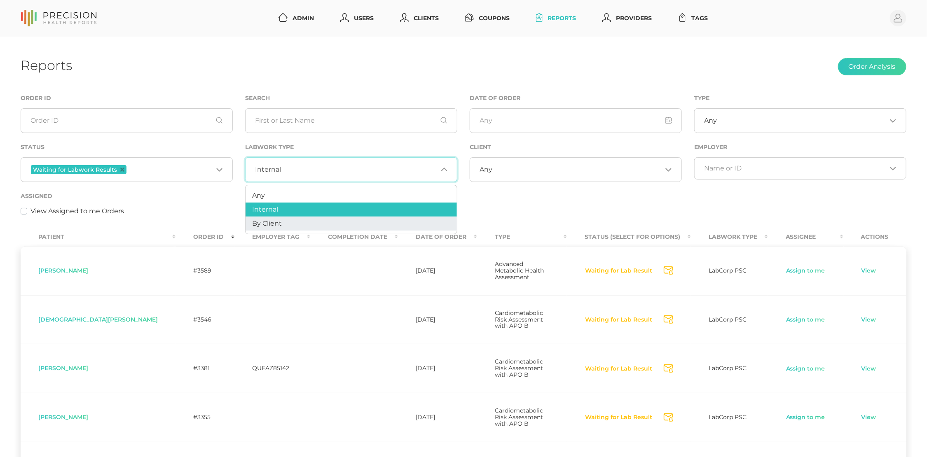
click at [367, 217] on li "By Client" at bounding box center [351, 224] width 211 height 14
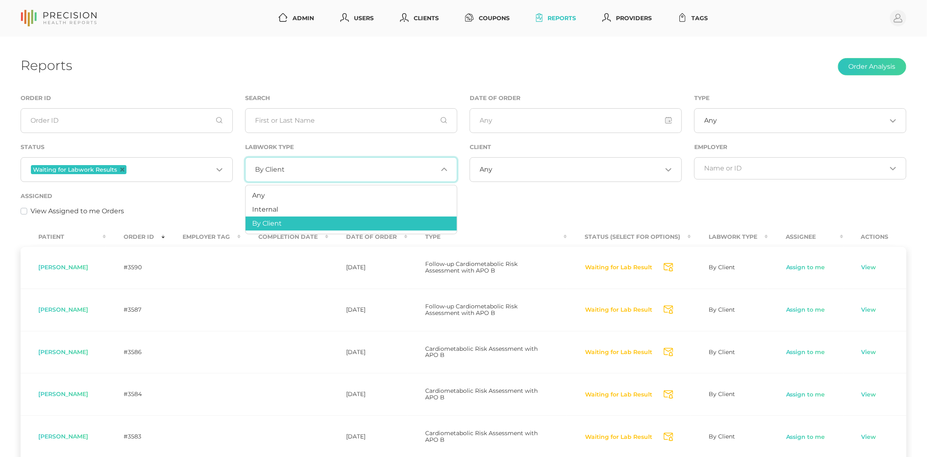
click at [370, 177] on div "By Client Loading..." at bounding box center [351, 169] width 212 height 25
click at [355, 193] on li "Any" at bounding box center [351, 196] width 211 height 14
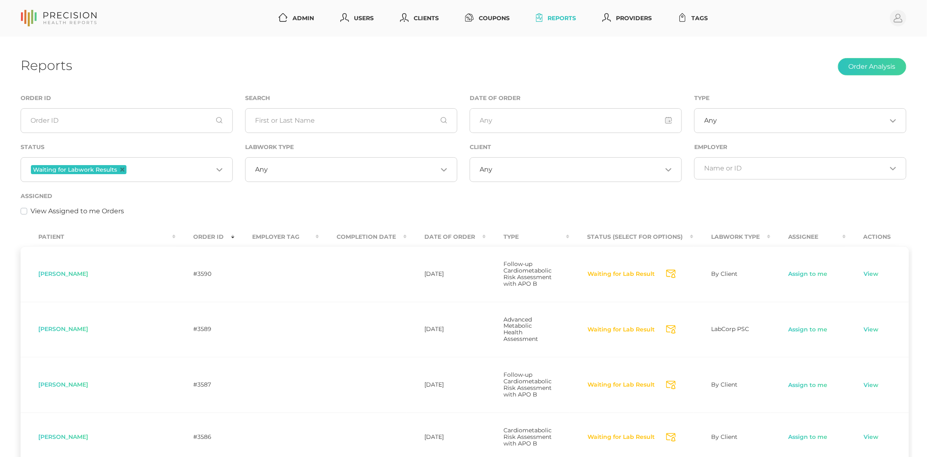
click at [516, 166] on input "Search for option" at bounding box center [577, 170] width 169 height 8
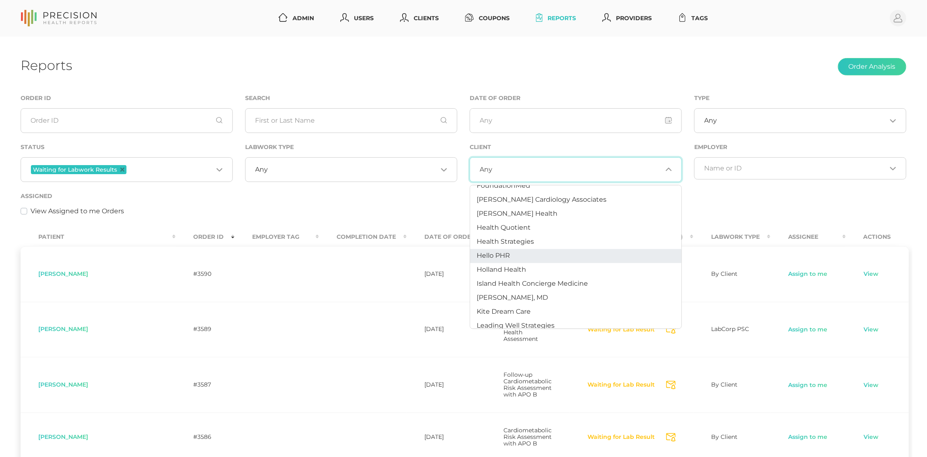
scroll to position [246, 0]
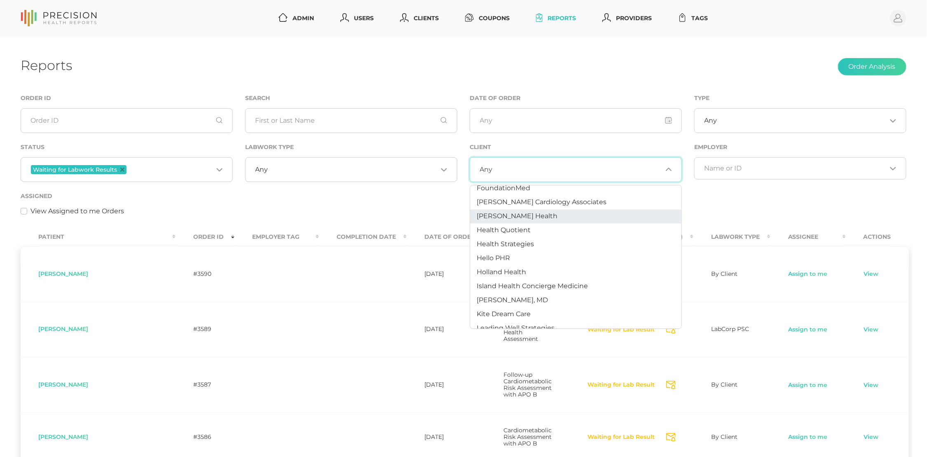
click at [507, 212] on span "[PERSON_NAME] Health" at bounding box center [517, 216] width 81 height 8
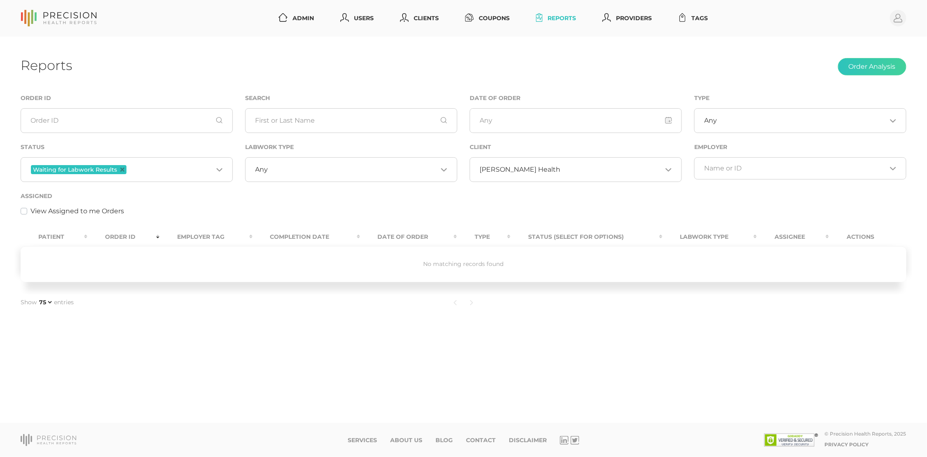
click at [516, 172] on span "[PERSON_NAME] Health" at bounding box center [520, 170] width 81 height 8
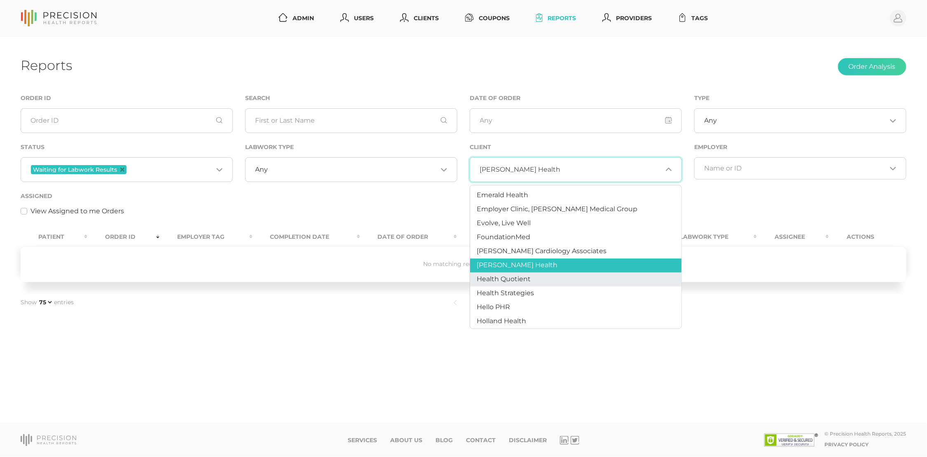
scroll to position [198, 0]
click at [517, 274] on span "Health Quotient" at bounding box center [504, 278] width 54 height 8
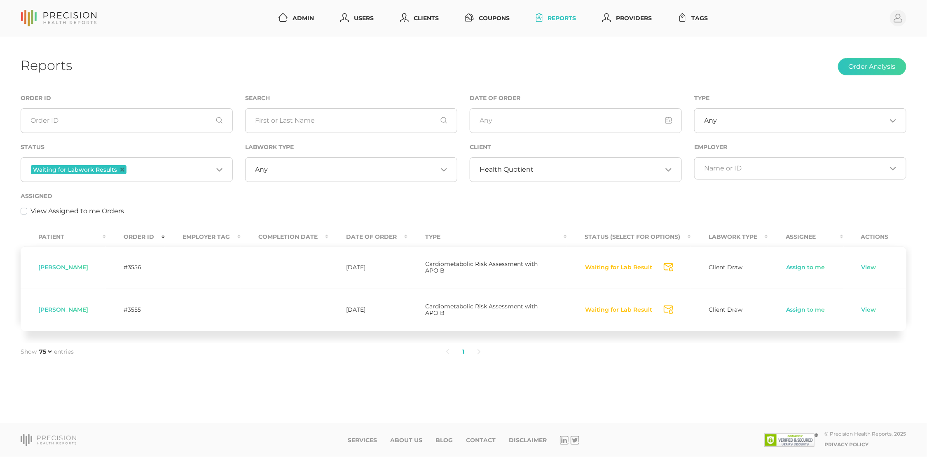
click at [526, 169] on span "Health Quotient" at bounding box center [507, 170] width 54 height 8
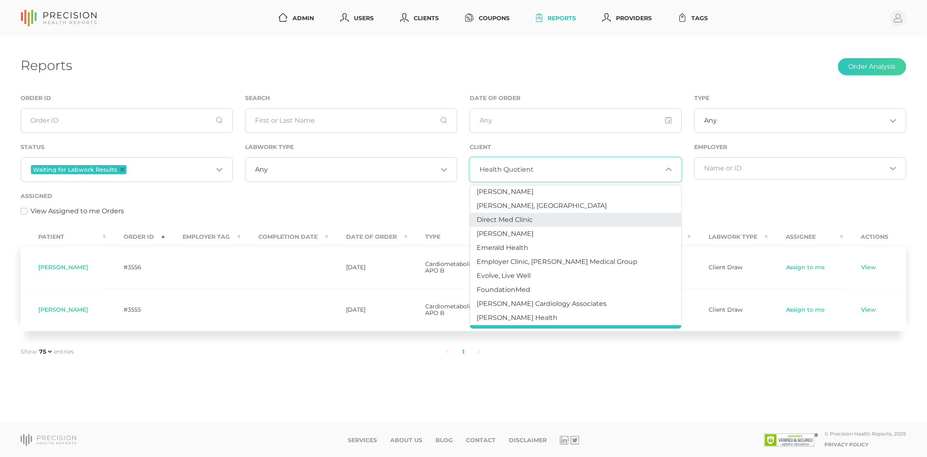
scroll to position [145, 0]
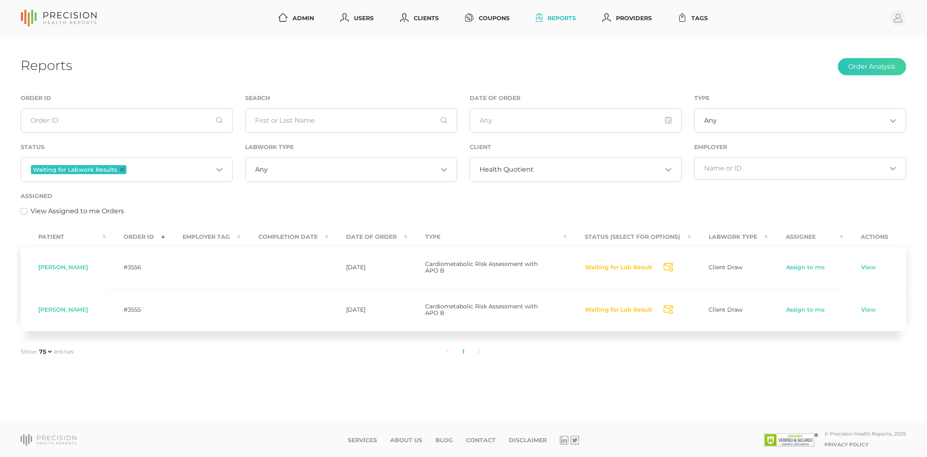
click at [398, 215] on div "View Assigned to me Orders" at bounding box center [464, 211] width 886 height 10
click at [506, 169] on span "Health Quotient" at bounding box center [507, 170] width 54 height 8
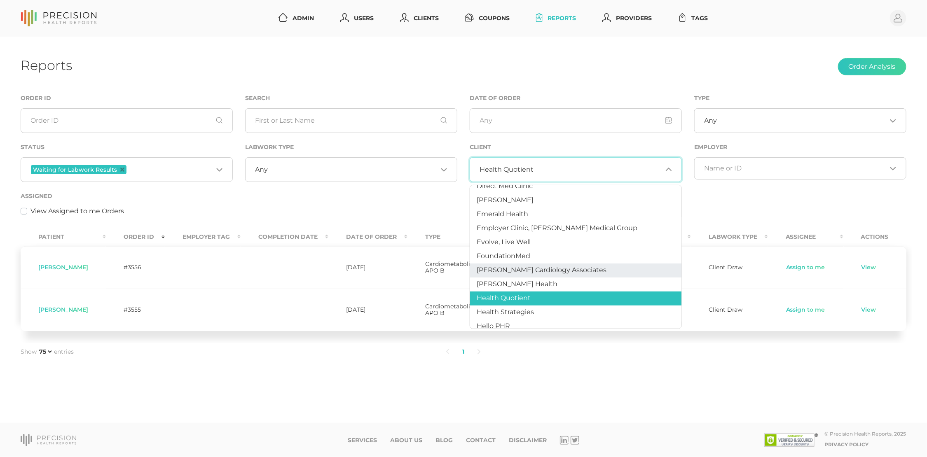
scroll to position [175, 0]
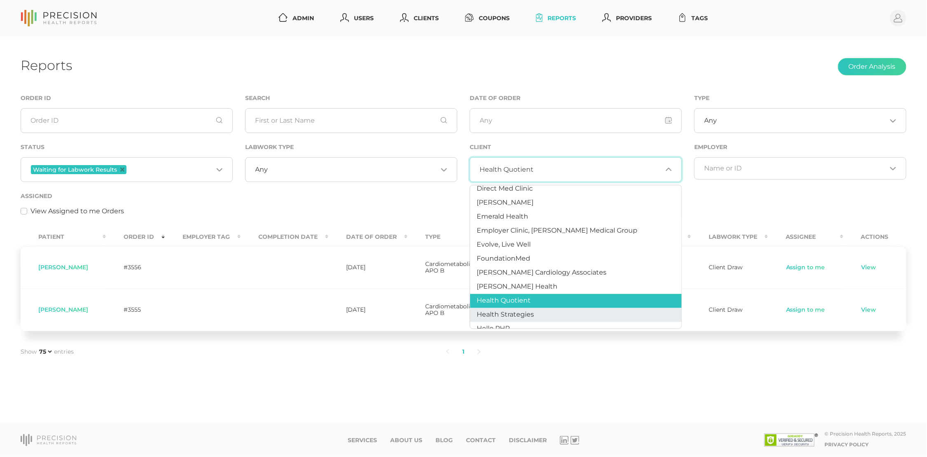
click at [493, 311] on span "Health Strategies" at bounding box center [505, 315] width 57 height 8
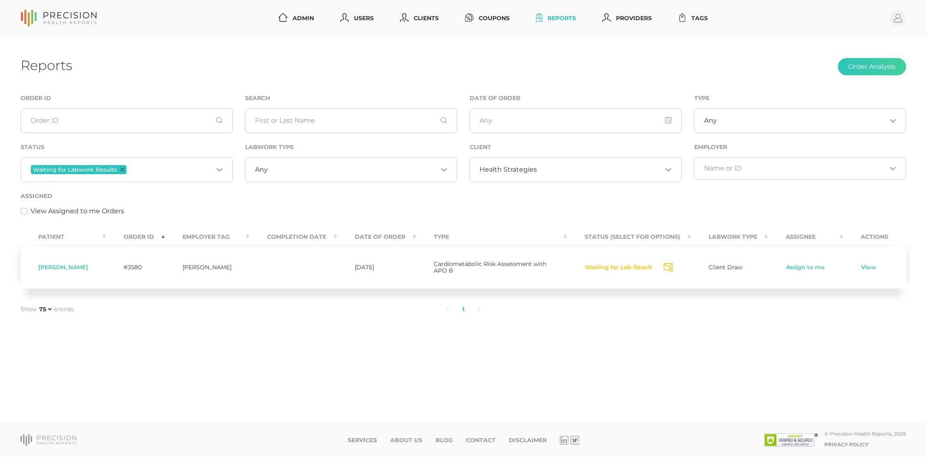
click at [537, 164] on div "Health Strategies Loading..." at bounding box center [576, 169] width 212 height 25
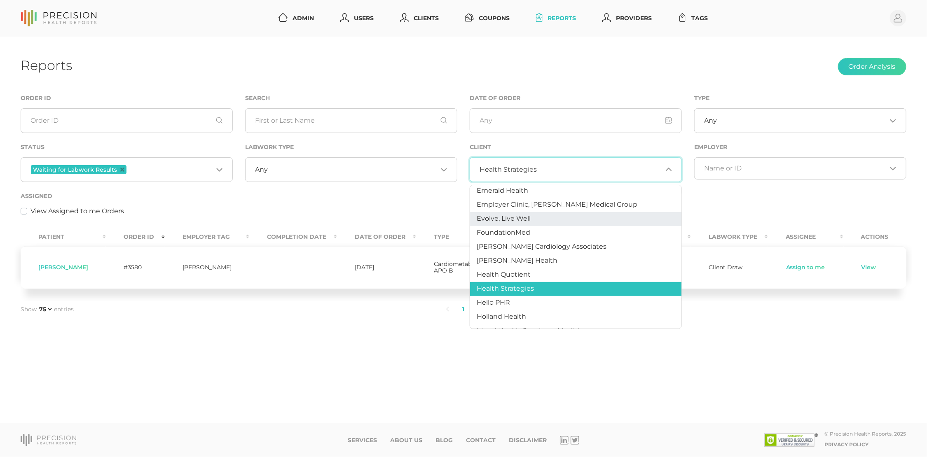
scroll to position [201, 0]
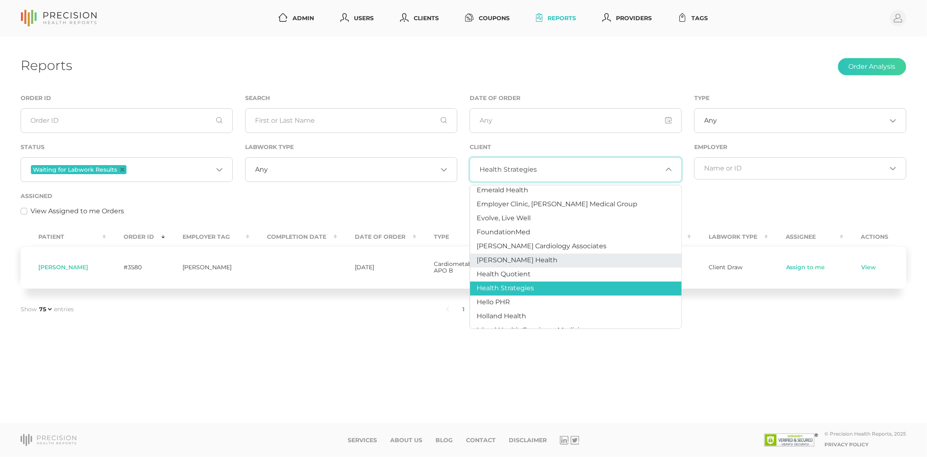
click at [517, 259] on span "[PERSON_NAME] Health" at bounding box center [517, 260] width 81 height 8
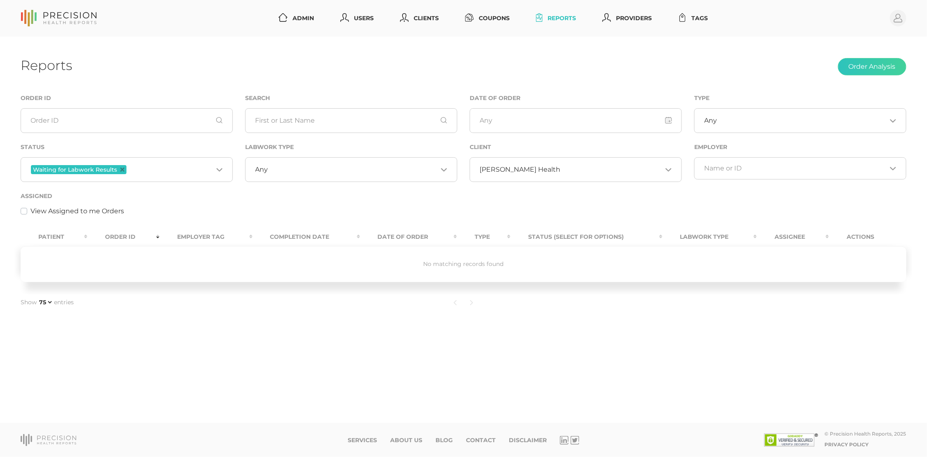
click at [561, 170] on input "Search for option" at bounding box center [611, 170] width 101 height 8
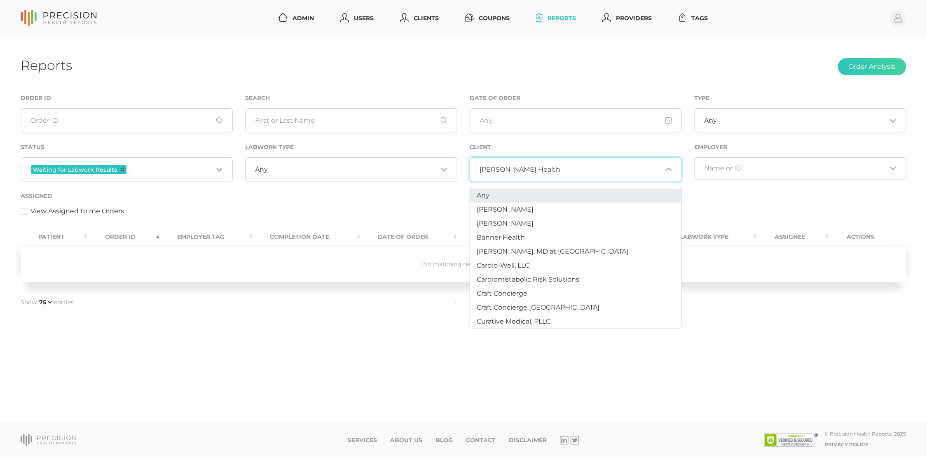
scroll to position [0, 0]
click at [502, 196] on li "Any" at bounding box center [575, 196] width 211 height 14
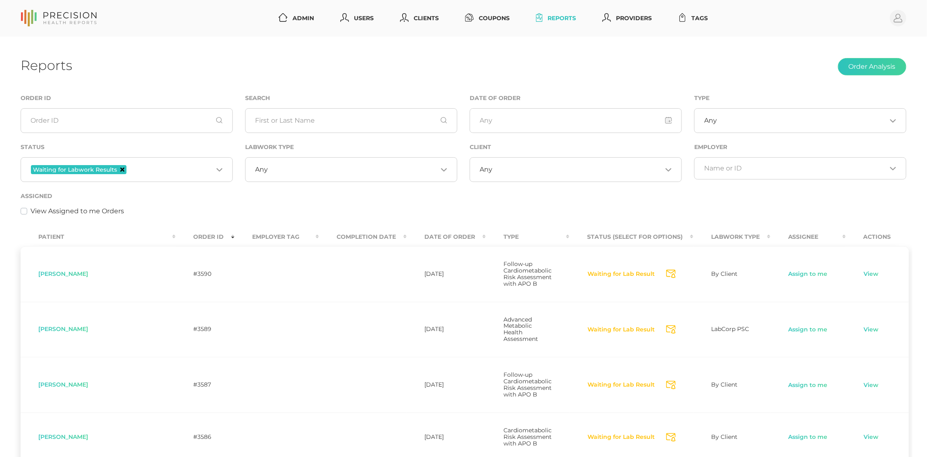
click at [120, 170] on icon "Deselect Waiting for Labwork Results" at bounding box center [122, 170] width 4 height 4
click at [153, 174] on div "Loading..." at bounding box center [127, 168] width 212 height 22
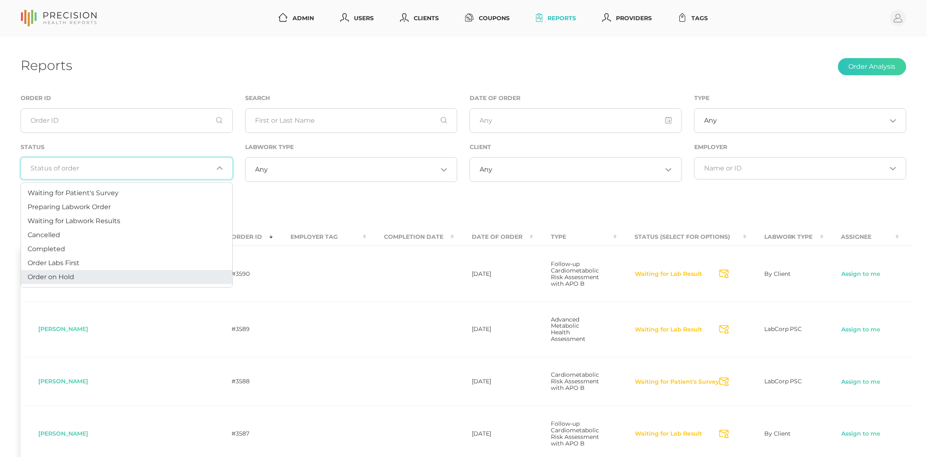
click at [116, 273] on li "Order on Hold" at bounding box center [126, 277] width 211 height 14
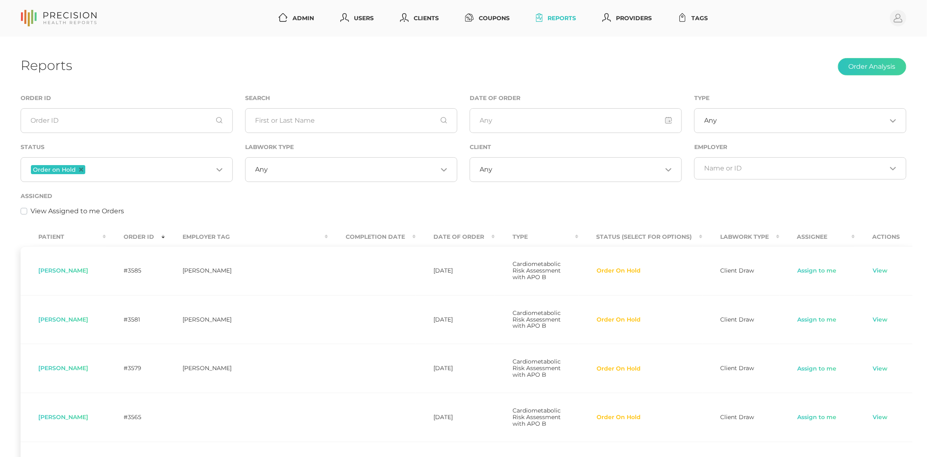
click at [578, 207] on div "View Assigned to me Orders" at bounding box center [464, 211] width 886 height 10
click at [524, 161] on div "Any Loading..." at bounding box center [576, 169] width 212 height 25
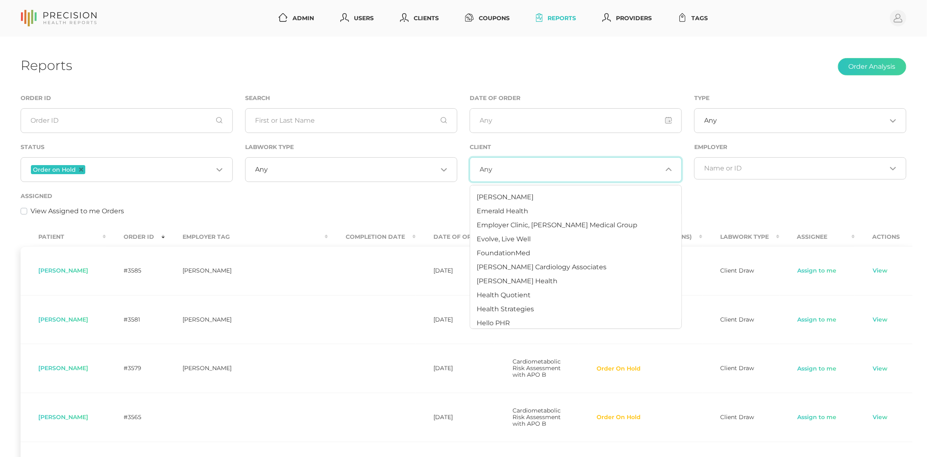
scroll to position [212, 0]
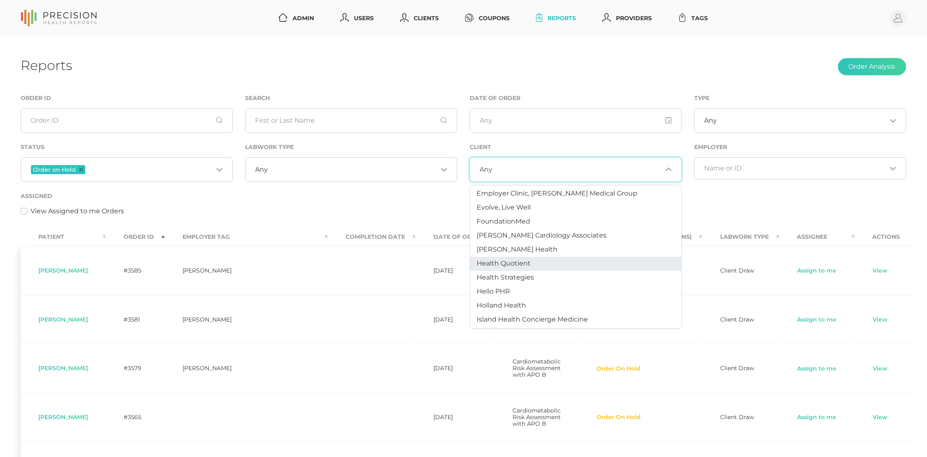
click at [521, 257] on li "Health Quotient" at bounding box center [575, 264] width 211 height 14
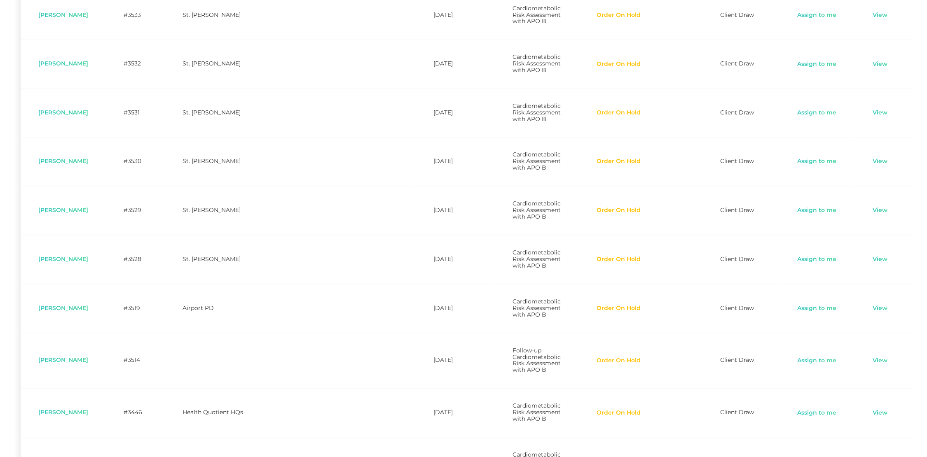
scroll to position [657, 0]
click at [598, 302] on button "Order On Hold" at bounding box center [618, 306] width 45 height 8
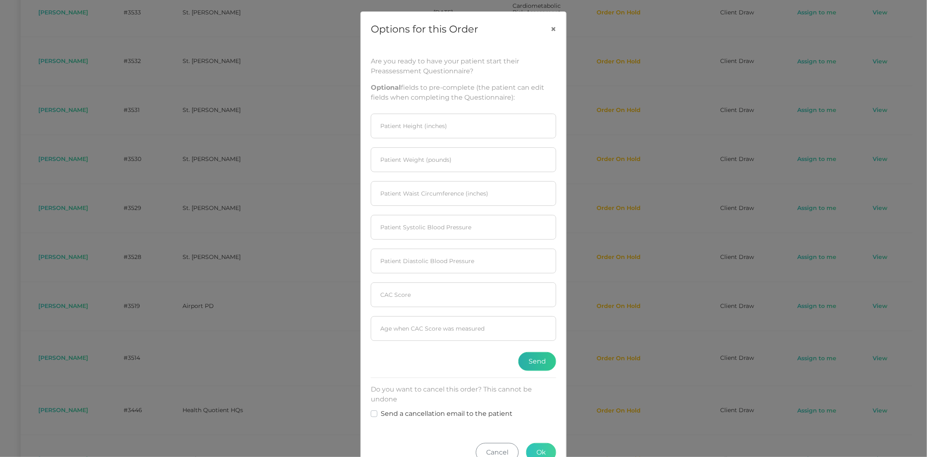
click at [535, 358] on button "Send" at bounding box center [537, 361] width 38 height 19
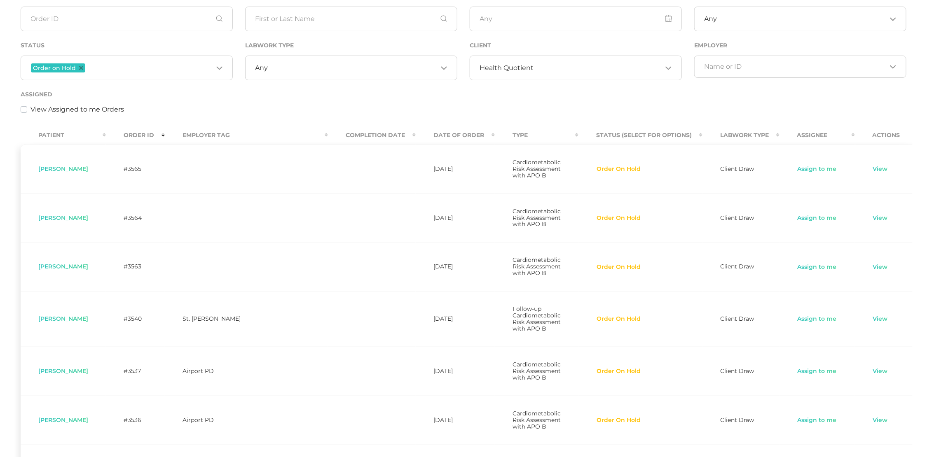
scroll to position [93, 0]
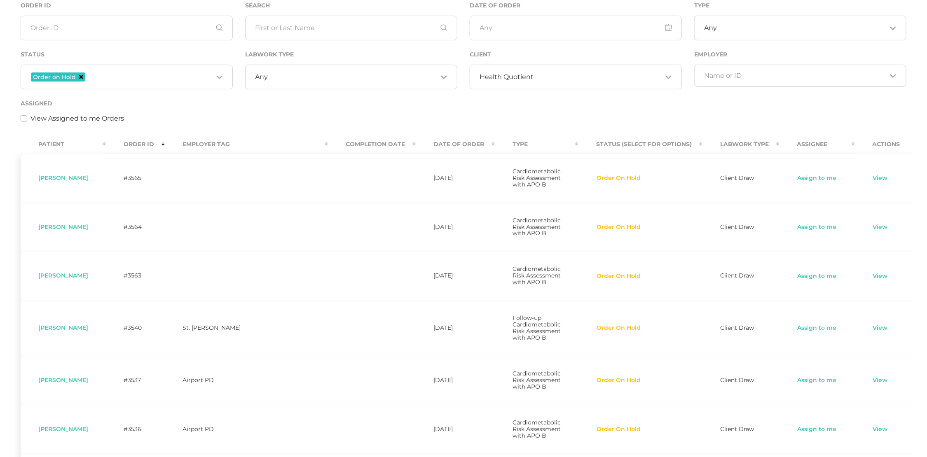
click at [81, 77] on icon "Deselect Order on Hold" at bounding box center [81, 77] width 4 height 4
click at [311, 24] on input "text" at bounding box center [351, 28] width 212 height 25
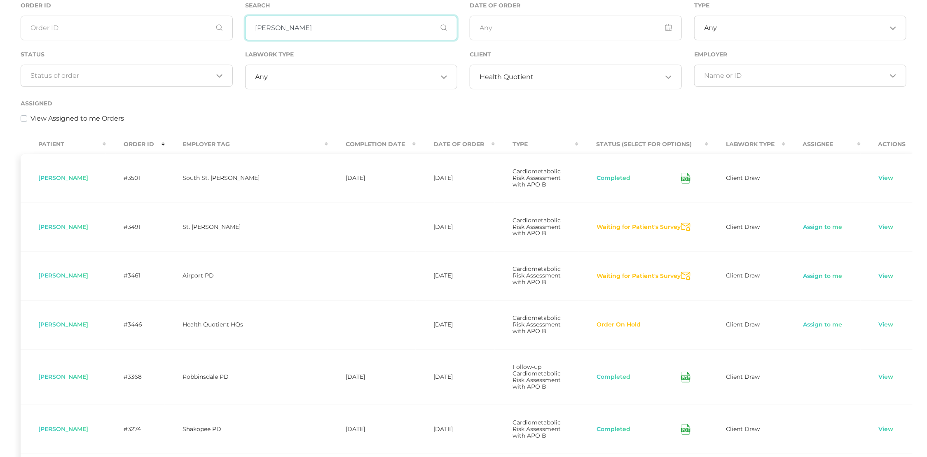
scroll to position [0, 0]
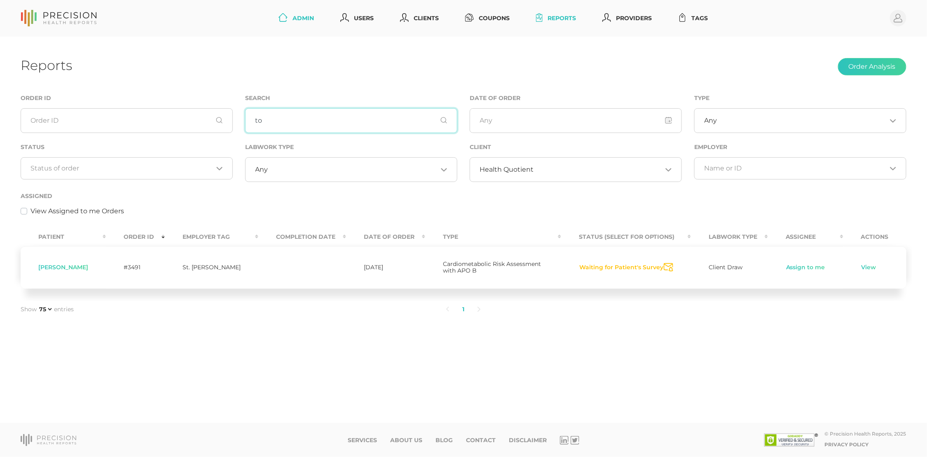
type input "t"
type input "f"
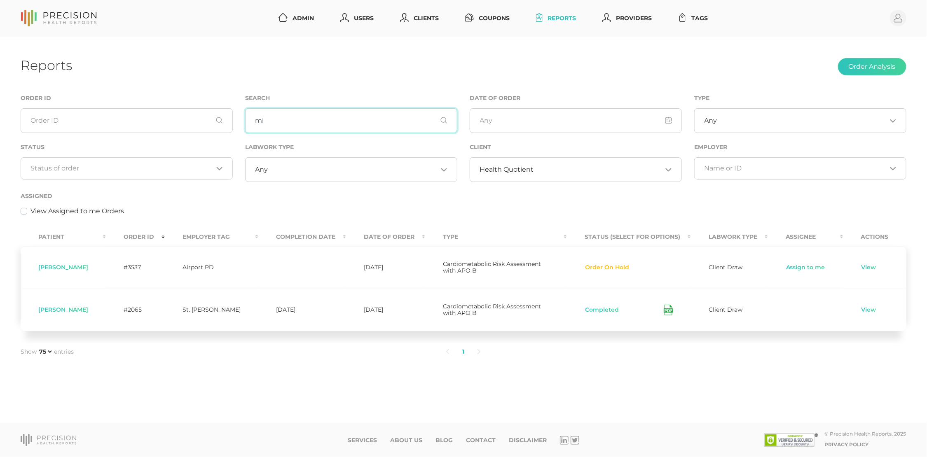
type input "m"
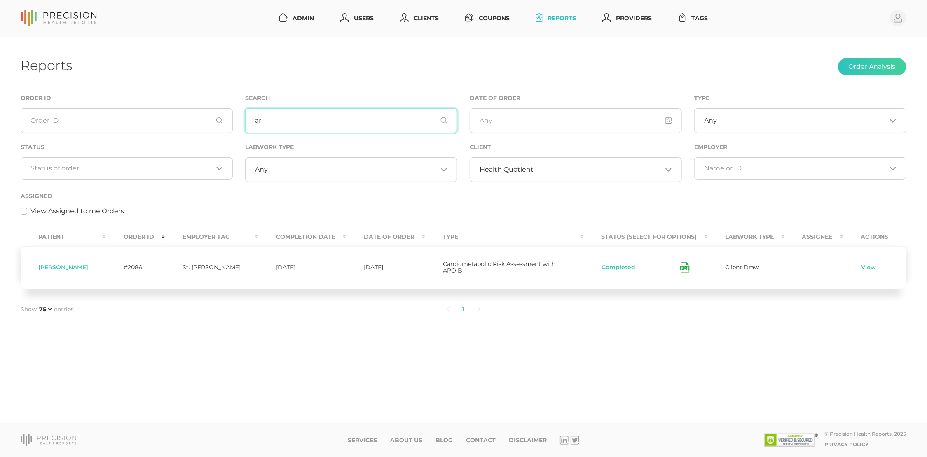
type input "a"
type input "b"
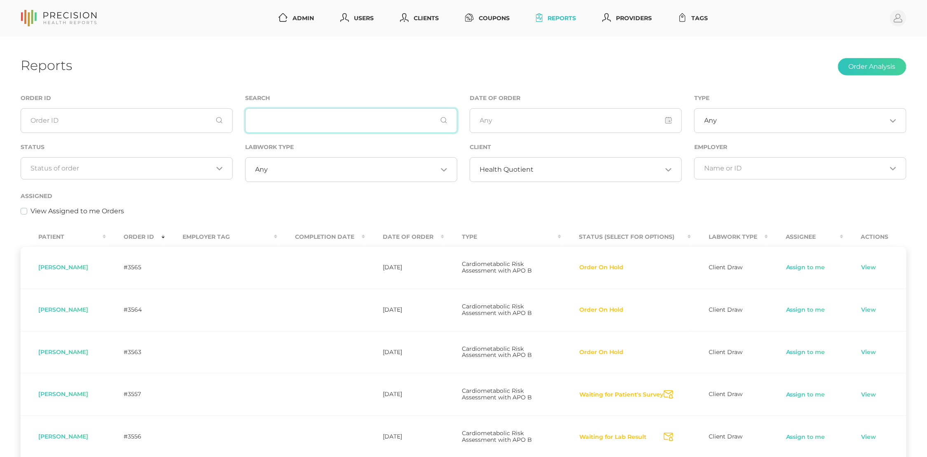
click at [320, 126] on input "text" at bounding box center [351, 120] width 212 height 25
paste input "[PERSON_NAME]"
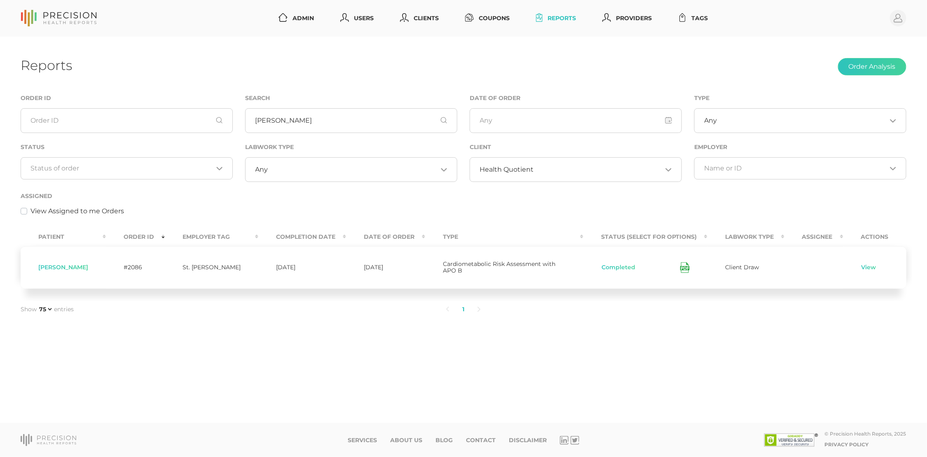
click at [182, 160] on div "Loading..." at bounding box center [127, 168] width 212 height 22
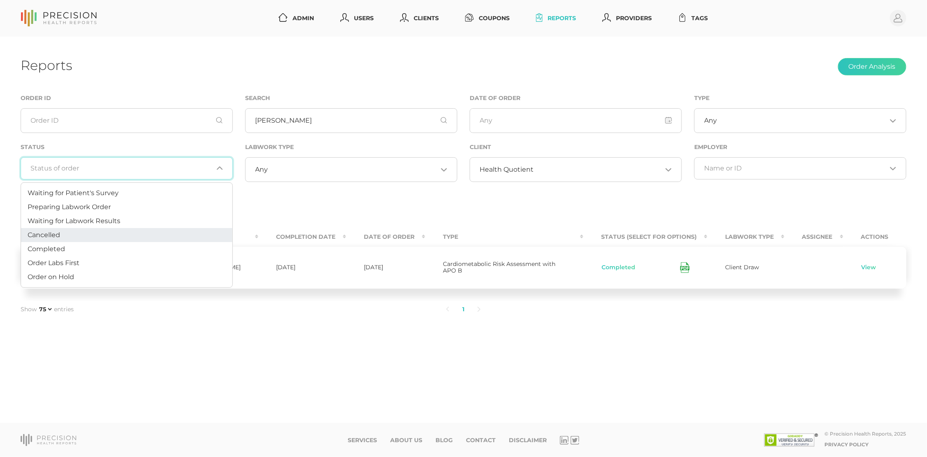
click at [159, 237] on li "Cancelled" at bounding box center [126, 235] width 211 height 14
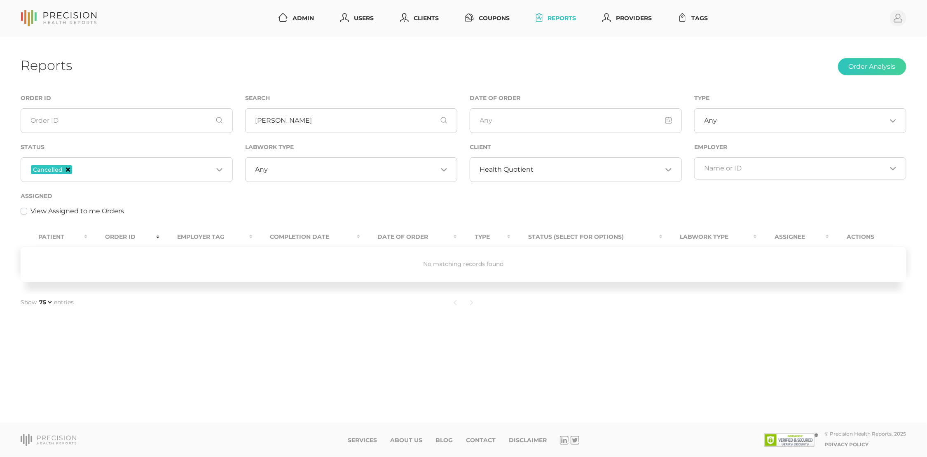
click at [66, 169] on icon "Deselect Cancelled" at bounding box center [68, 170] width 4 height 4
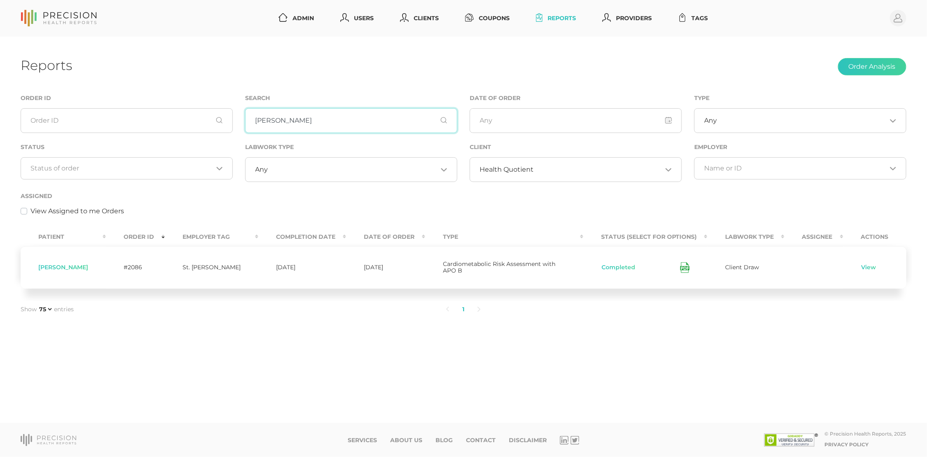
click at [351, 119] on input "[PERSON_NAME]" at bounding box center [351, 120] width 212 height 25
type input "A"
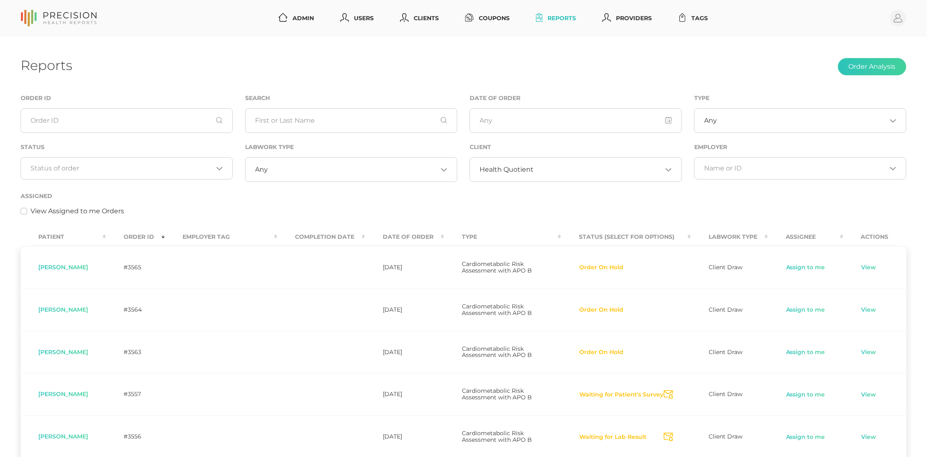
click at [531, 168] on span "Health Quotient" at bounding box center [507, 170] width 54 height 8
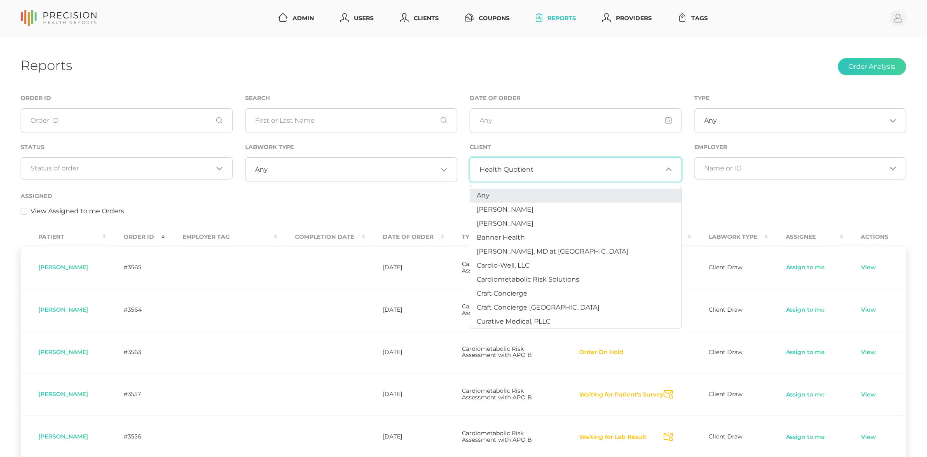
click at [487, 193] on span "Any" at bounding box center [483, 196] width 13 height 8
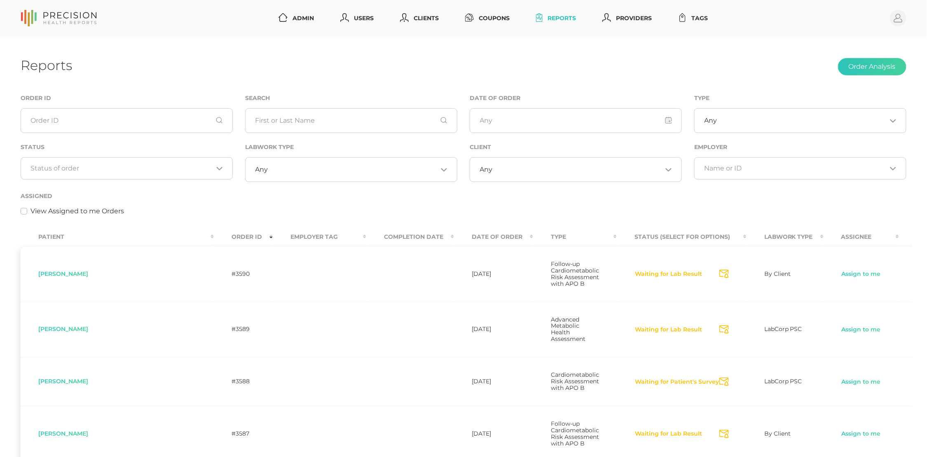
click at [275, 174] on div "Any Loading..." at bounding box center [351, 169] width 212 height 25
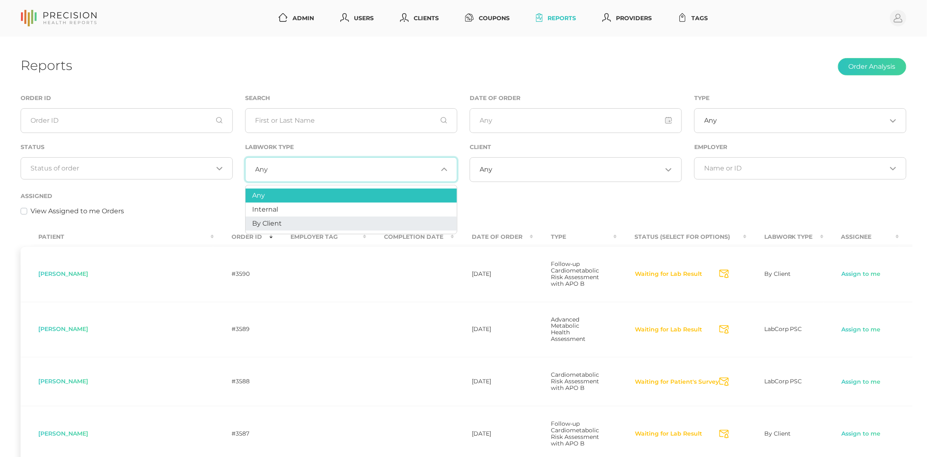
click at [274, 222] on span "By Client" at bounding box center [267, 224] width 30 height 8
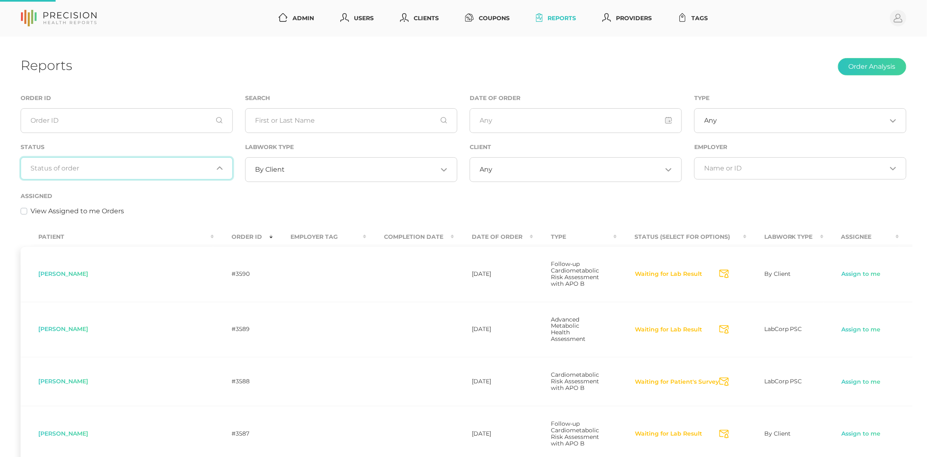
click at [154, 173] on div "Loading..." at bounding box center [127, 168] width 212 height 22
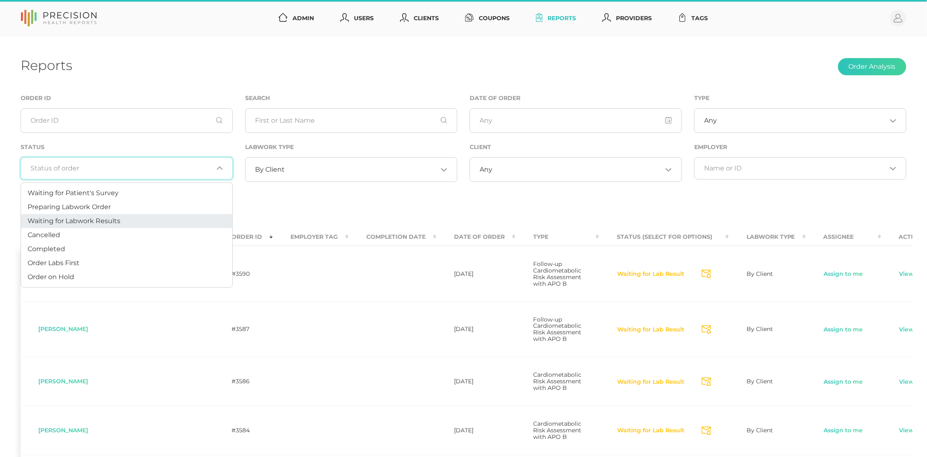
click at [141, 216] on li "Waiting for Labwork Results" at bounding box center [126, 221] width 211 height 14
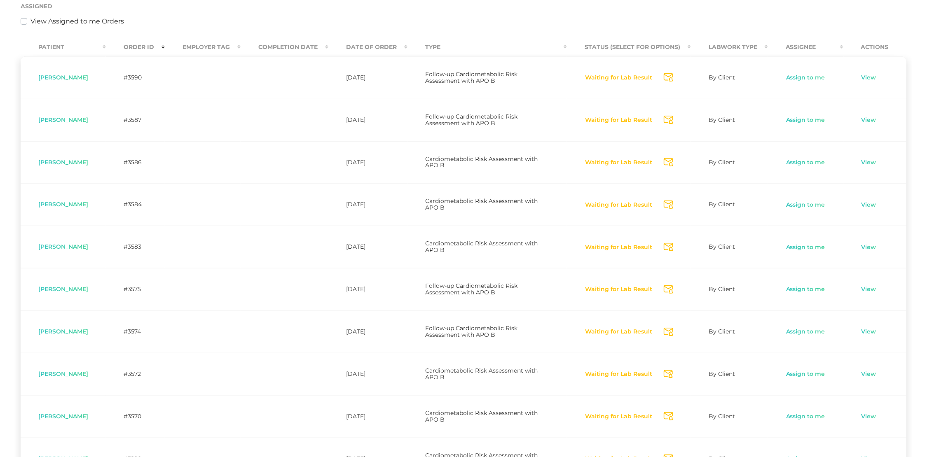
scroll to position [240, 0]
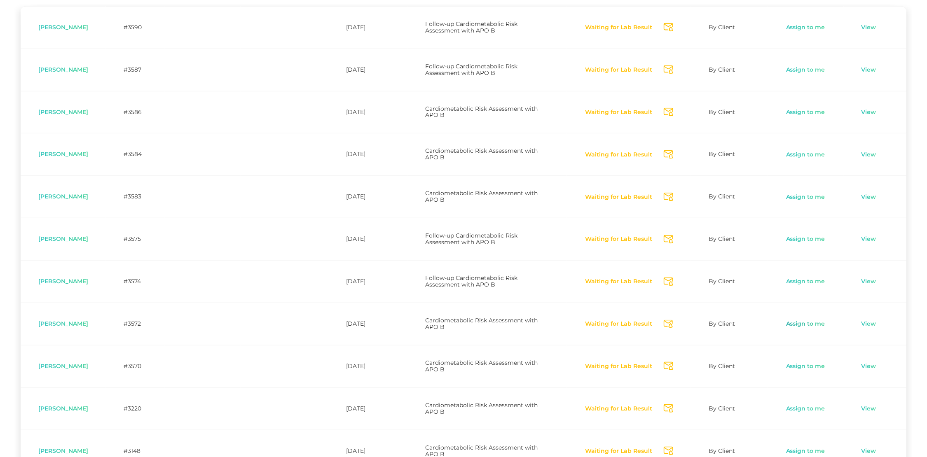
click at [807, 320] on link "Assign to me" at bounding box center [806, 324] width 40 height 8
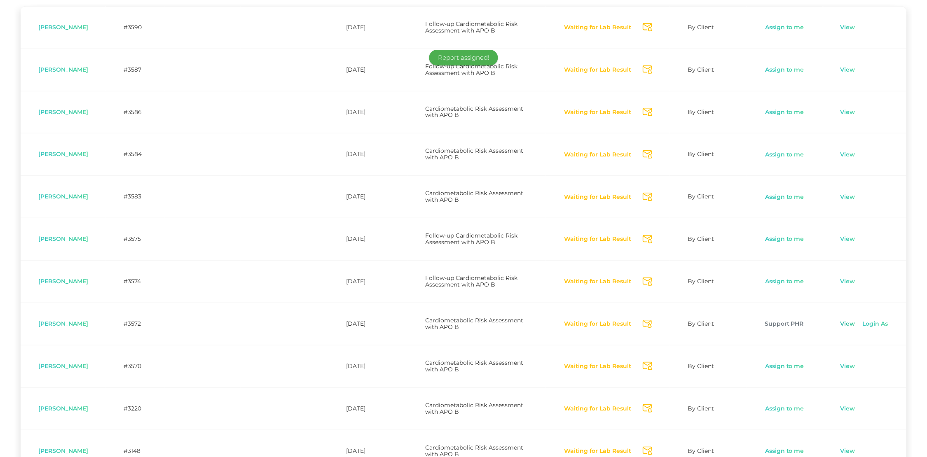
click at [847, 322] on link "View" at bounding box center [848, 324] width 16 height 8
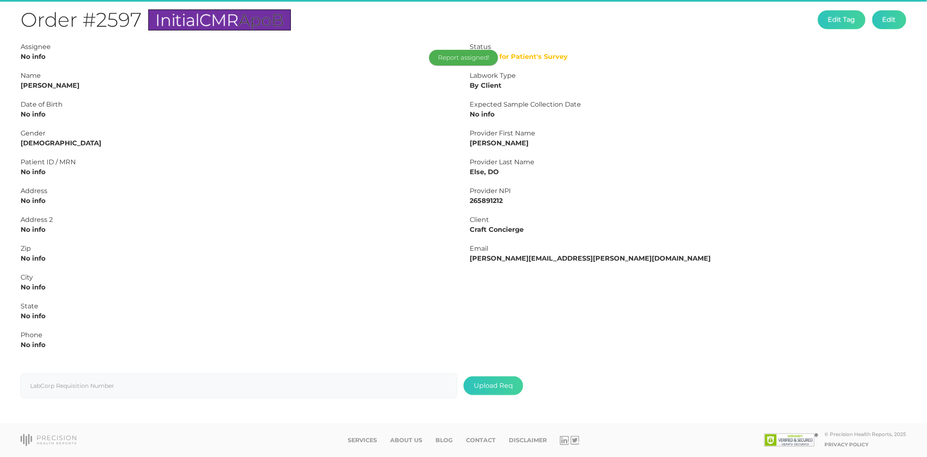
scroll to position [97, 0]
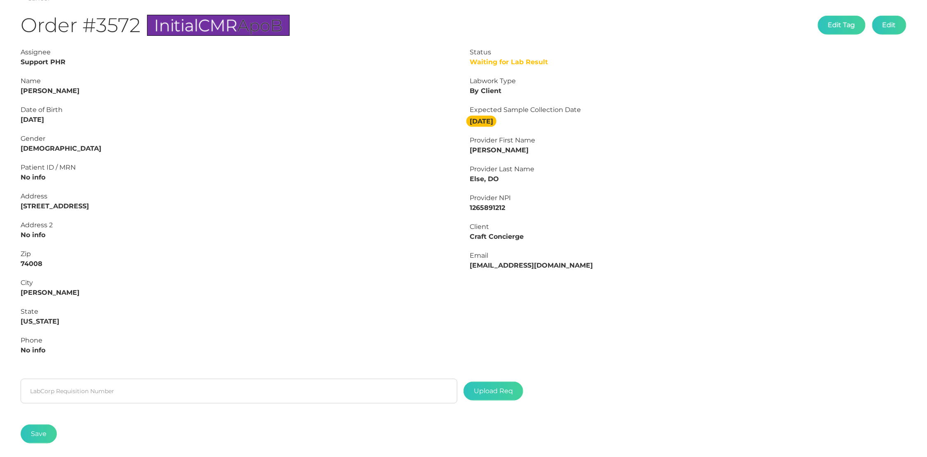
click at [69, 93] on strong "[PERSON_NAME]" at bounding box center [50, 91] width 59 height 8
copy strong "[PERSON_NAME]"
click at [33, 89] on strong "[PERSON_NAME]" at bounding box center [50, 91] width 59 height 8
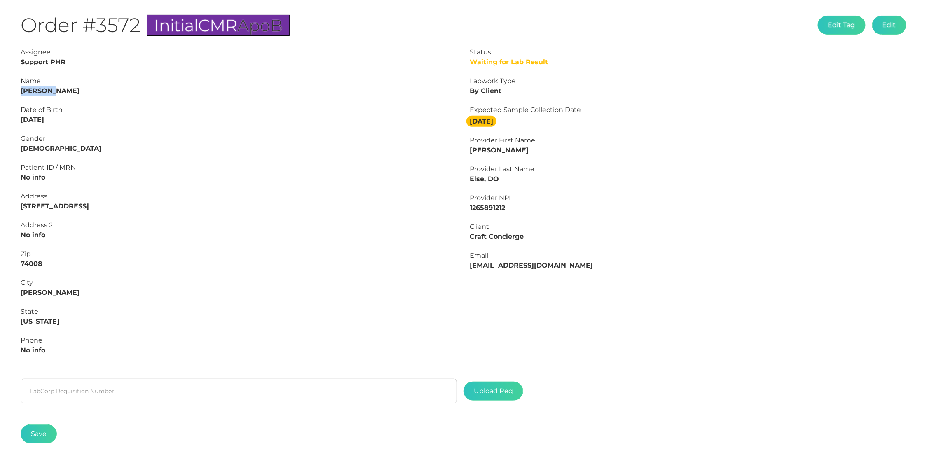
copy strong "[PERSON_NAME]"
drag, startPoint x: 63, startPoint y: 117, endPoint x: 21, endPoint y: 116, distance: 42.9
click at [21, 116] on div "Date of Birth [DEMOGRAPHIC_DATA]" at bounding box center [239, 115] width 437 height 20
copy strong "[DATE]"
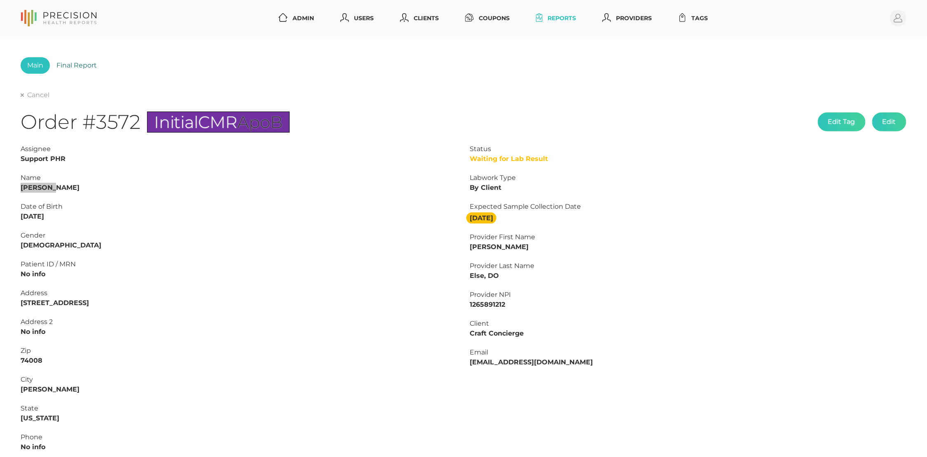
scroll to position [0, 0]
click at [72, 66] on link "Final Report" at bounding box center [77, 65] width 54 height 16
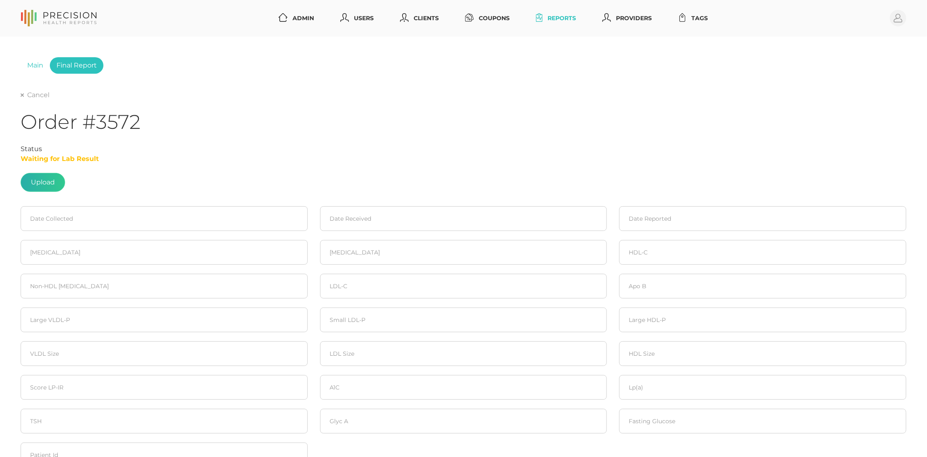
click at [35, 178] on label at bounding box center [43, 182] width 44 height 18
click at [55, 178] on input "file" at bounding box center [55, 178] width 0 height 0
type input "C:\fakepath\[PERSON_NAME].pdf"
click at [149, 213] on input at bounding box center [164, 218] width 287 height 25
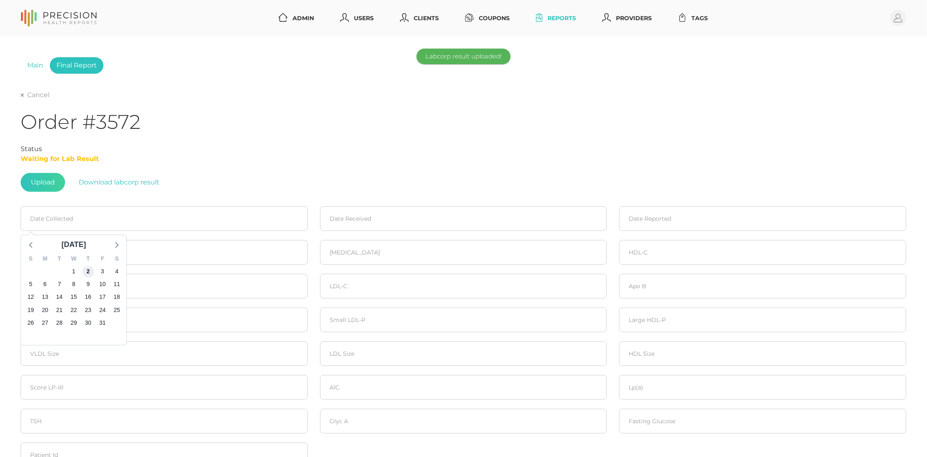
click at [90, 271] on span "2" at bounding box center [88, 272] width 12 height 12
type input "[DATE]"
click at [442, 216] on input at bounding box center [463, 218] width 287 height 25
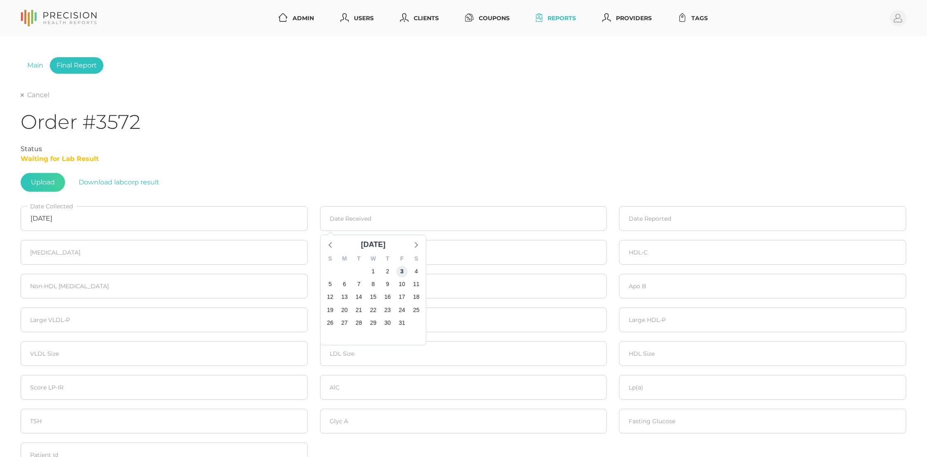
click at [403, 268] on span "3" at bounding box center [402, 272] width 12 height 12
type input "[DATE]"
click at [679, 218] on input at bounding box center [762, 218] width 287 height 25
click at [674, 284] on span "8" at bounding box center [673, 284] width 12 height 12
type input "[DATE]"
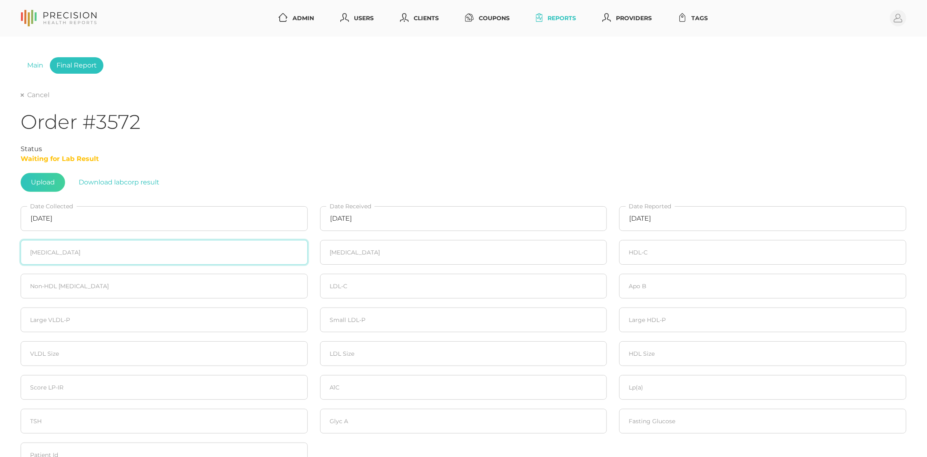
drag, startPoint x: 126, startPoint y: 249, endPoint x: 137, endPoint y: 244, distance: 12.2
click at [130, 249] on input "number" at bounding box center [164, 252] width 287 height 25
click at [58, 251] on input "number" at bounding box center [164, 252] width 287 height 25
type input "268"
type input "215"
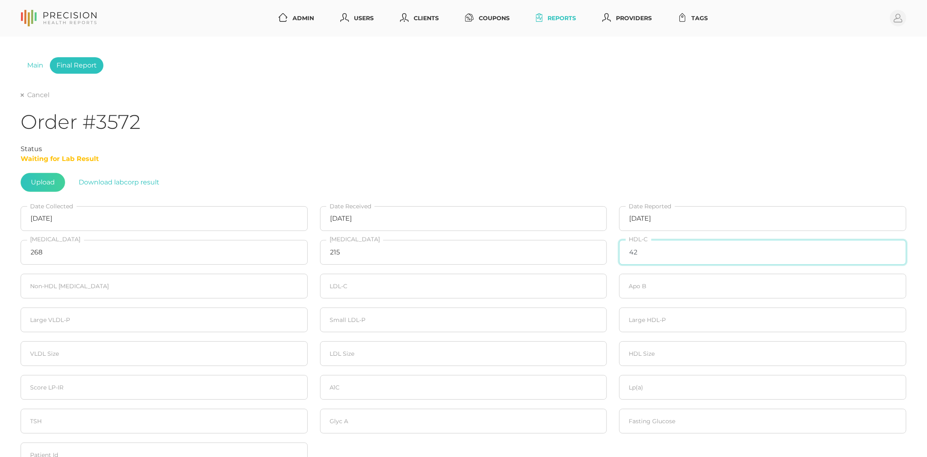
type input "42"
type input "226"
click at [55, 252] on input "268" at bounding box center [164, 252] width 287 height 25
type input "355"
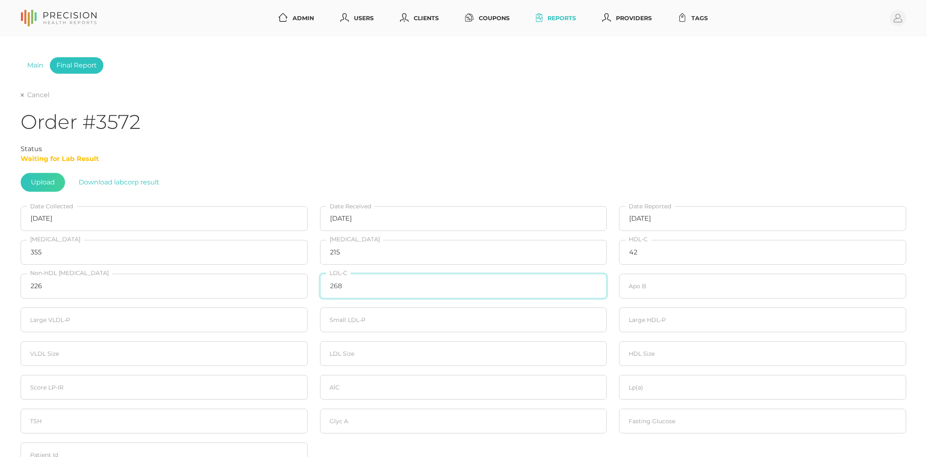
type input "268"
type input "216"
type input "20"
type input "2300"
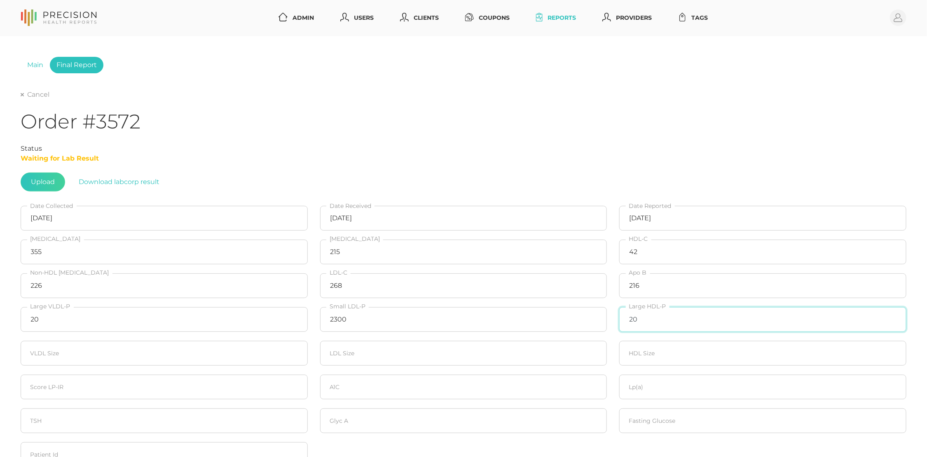
type input "20"
type input "20.7"
type input "20"
type input "53"
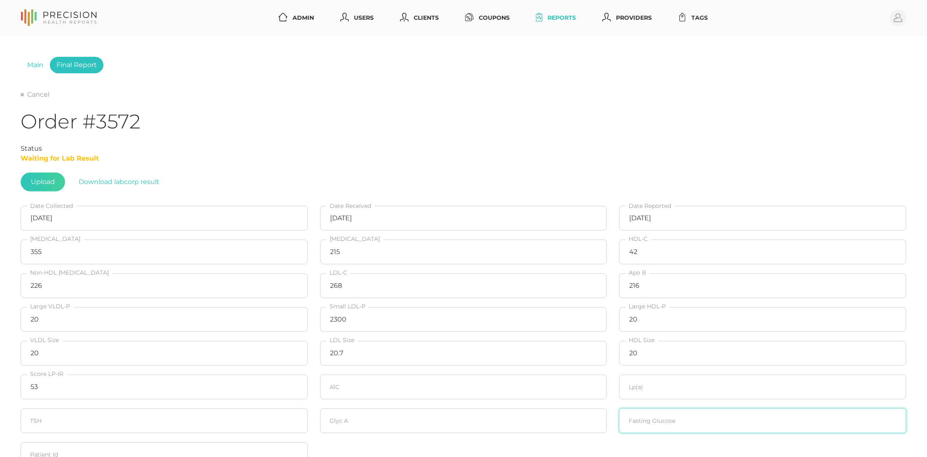
click at [646, 423] on input "number" at bounding box center [762, 421] width 287 height 25
type input "140"
click at [435, 377] on input "number" at bounding box center [463, 387] width 287 height 25
type input "6.6"
type input "8.4"
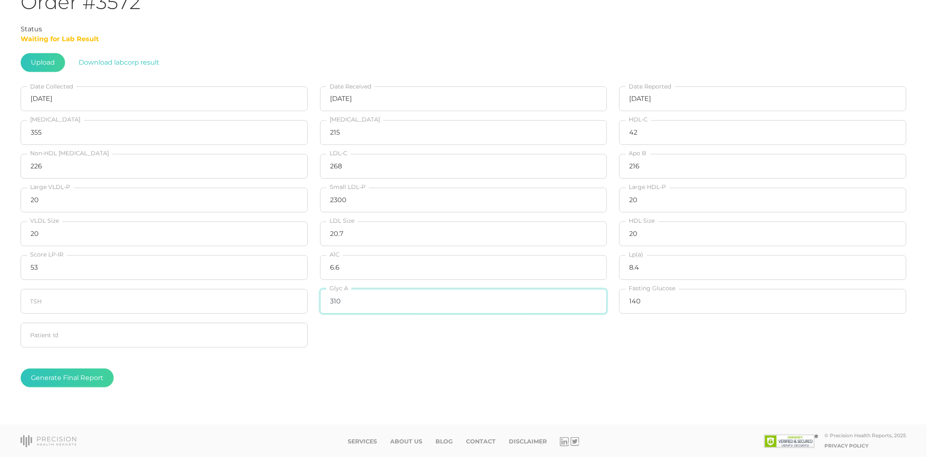
scroll to position [119, 0]
type input "310"
click at [152, 385] on div "Generate Final Report" at bounding box center [464, 378] width 886 height 19
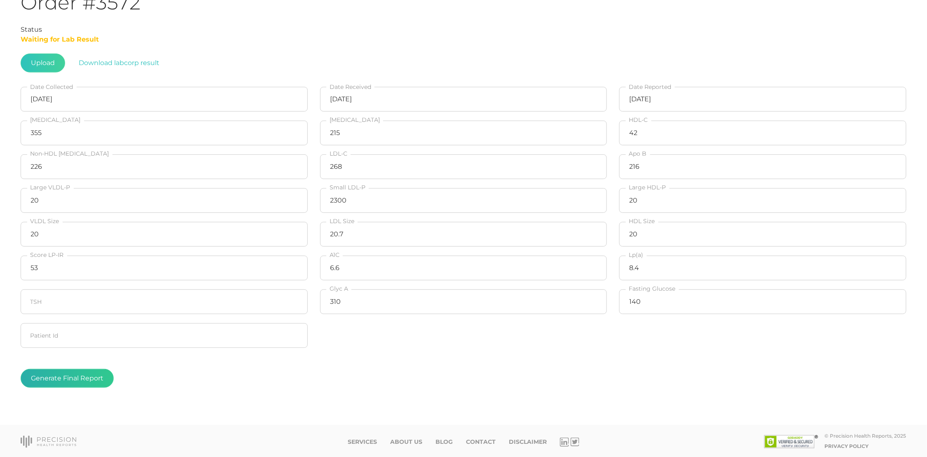
click at [45, 377] on button "Generate Final Report" at bounding box center [67, 378] width 93 height 19
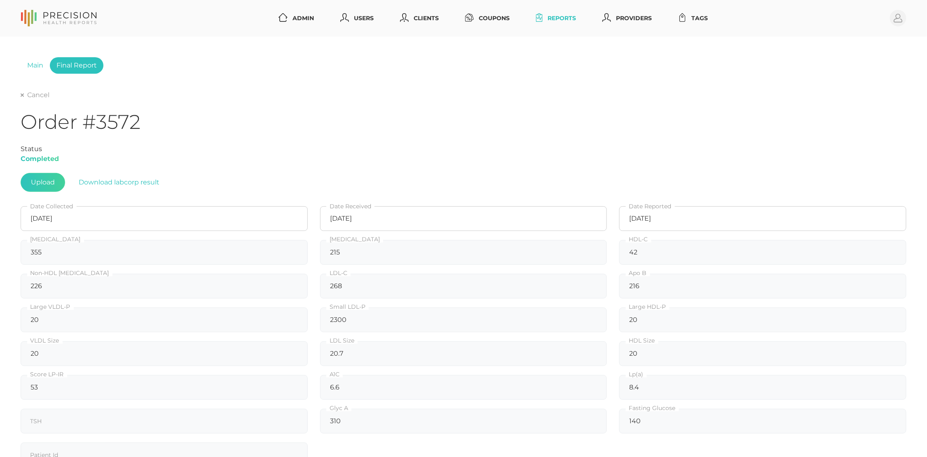
scroll to position [0, 0]
click at [426, 18] on link "Clients" at bounding box center [419, 18] width 45 height 15
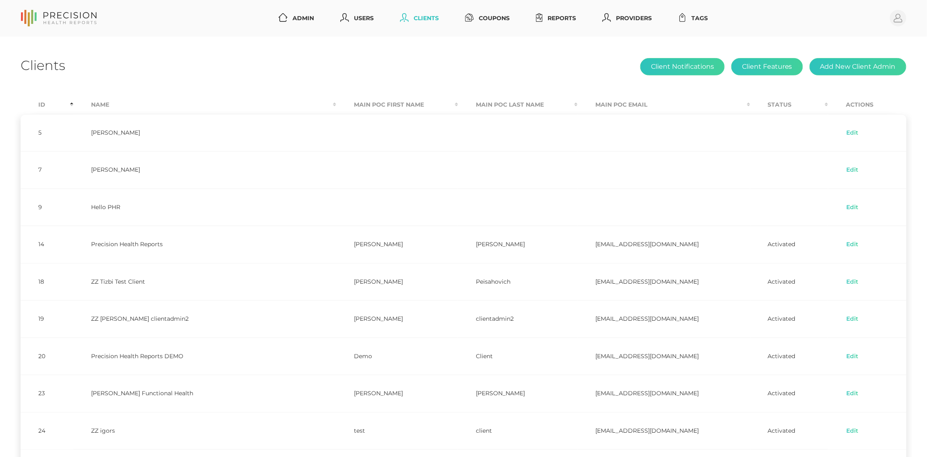
click at [50, 105] on th "Id" at bounding box center [47, 105] width 53 height 19
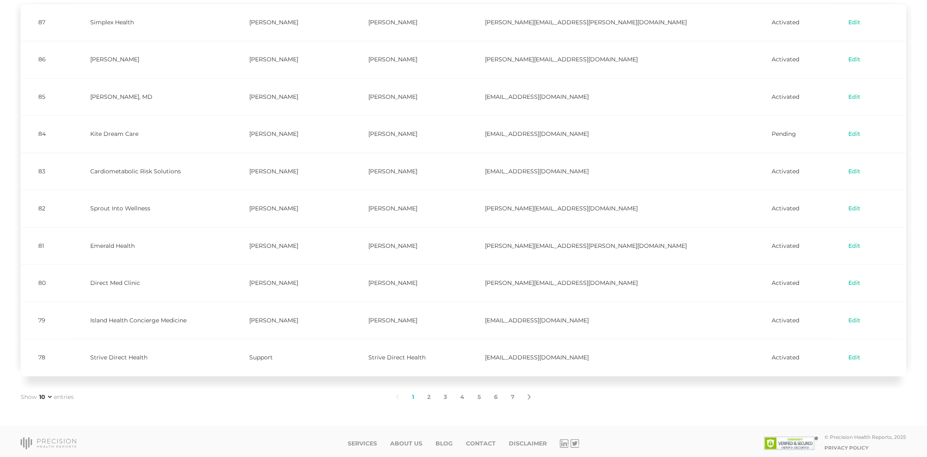
scroll to position [110, 0]
click at [432, 394] on link "2" at bounding box center [429, 397] width 16 height 17
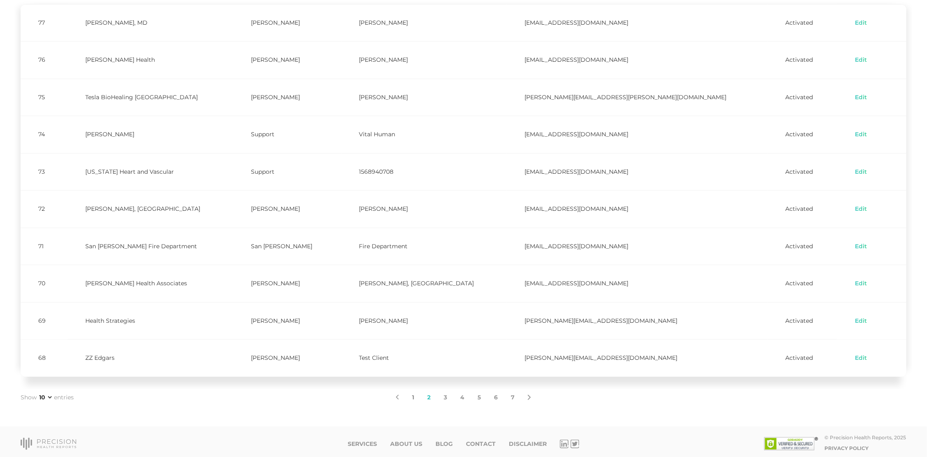
click at [413, 396] on link "1" at bounding box center [412, 397] width 15 height 17
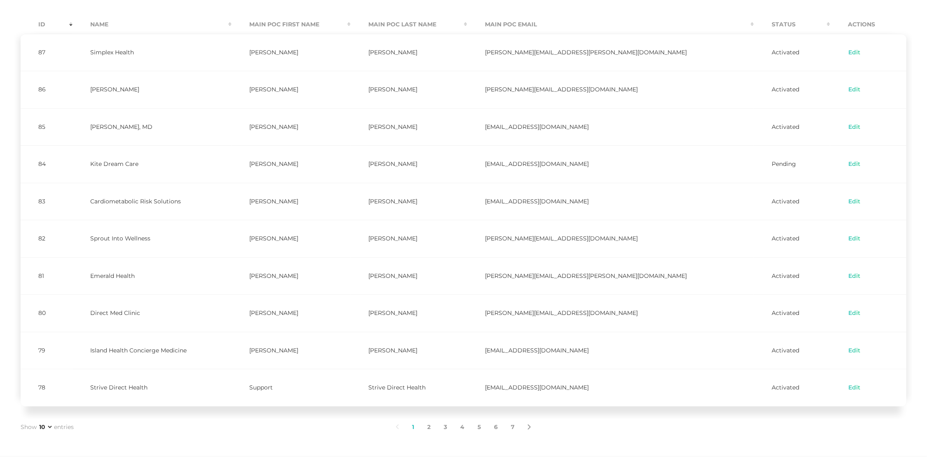
scroll to position [75, 0]
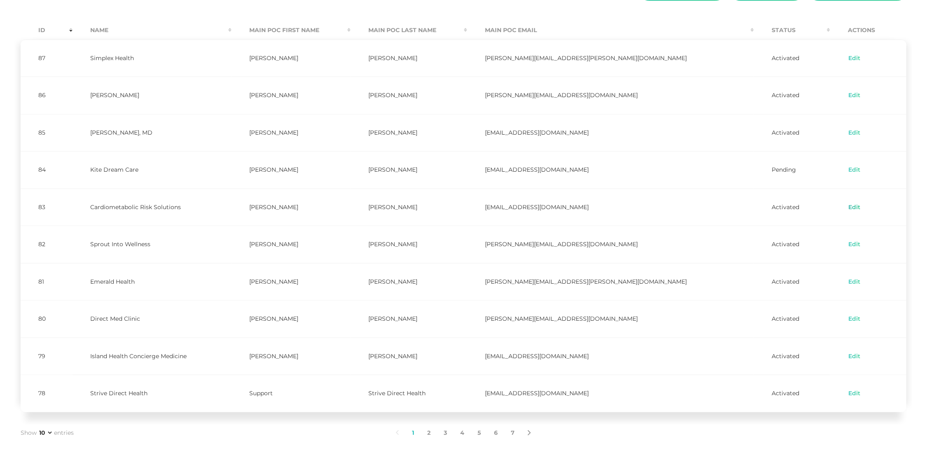
click at [848, 204] on link "Edit" at bounding box center [854, 208] width 13 height 8
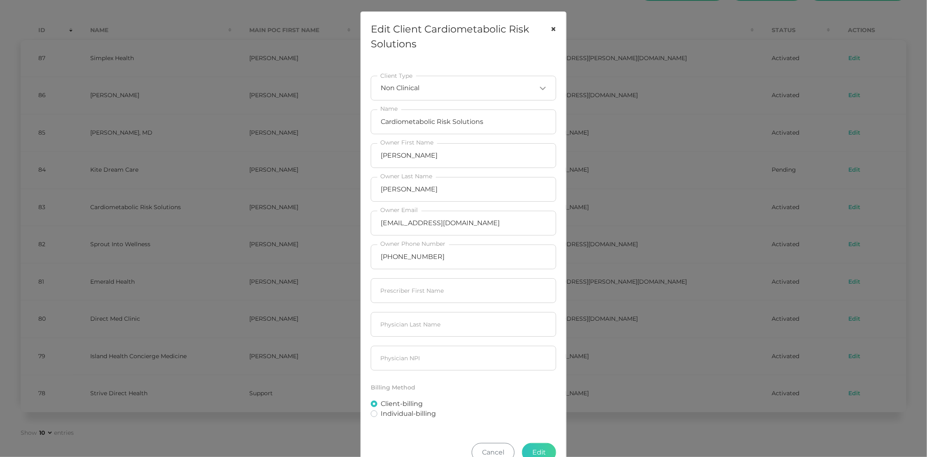
click at [558, 28] on button "×" at bounding box center [553, 29] width 26 height 35
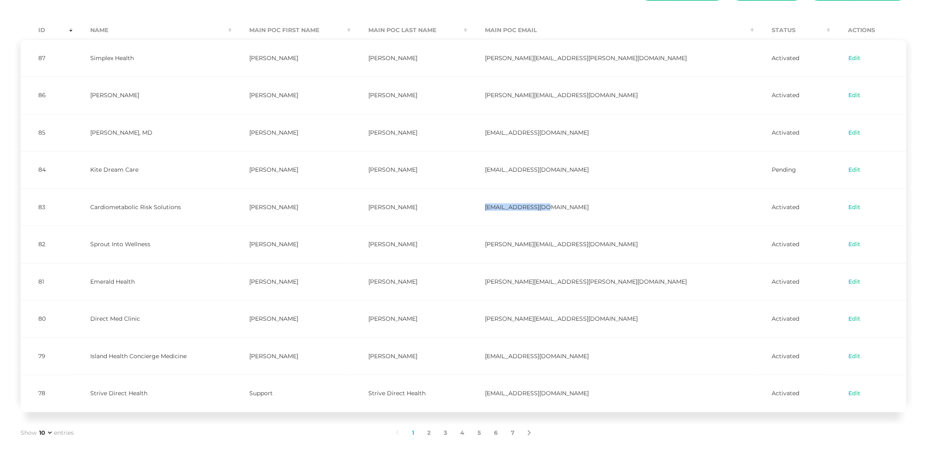
drag, startPoint x: 524, startPoint y: 206, endPoint x: 618, endPoint y: 209, distance: 94.0
click at [618, 209] on td "[EMAIL_ADDRESS][DOMAIN_NAME]" at bounding box center [610, 207] width 287 height 37
copy td "[EMAIL_ADDRESS][DOMAIN_NAME]"
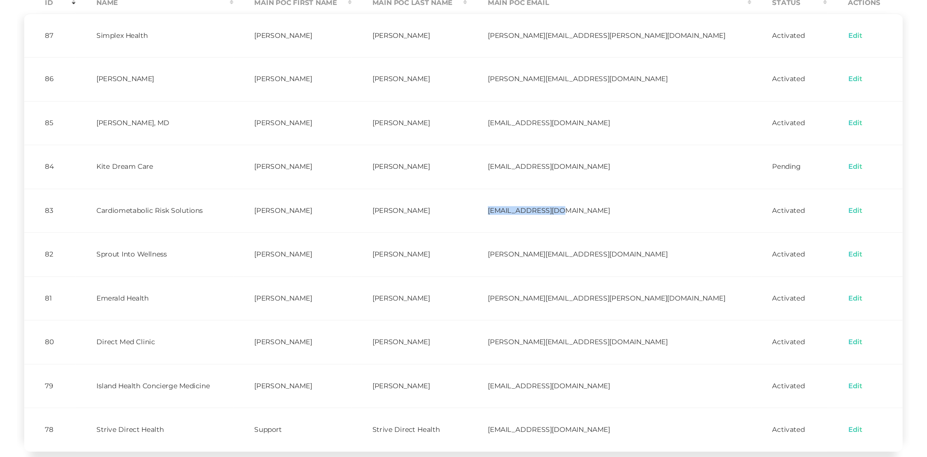
scroll to position [103, 0]
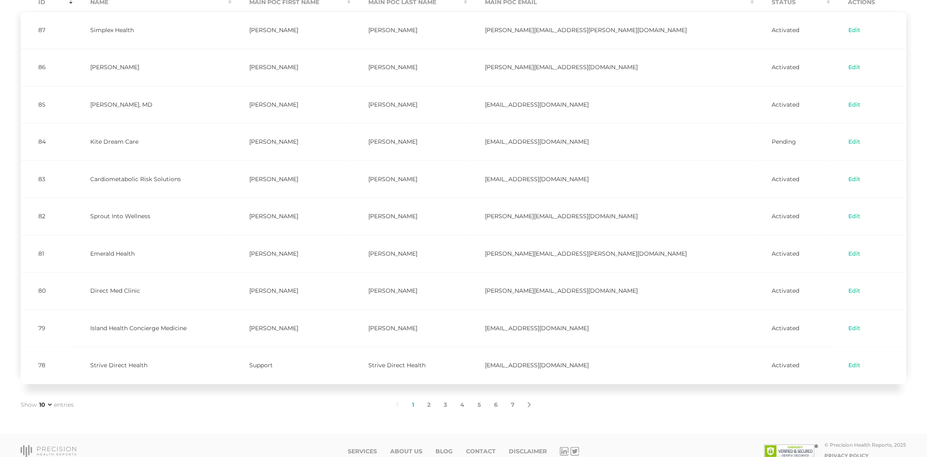
drag, startPoint x: 86, startPoint y: 180, endPoint x: 156, endPoint y: 209, distance: 76.1
click at [156, 209] on td "Sprout Into Wellness" at bounding box center [152, 216] width 159 height 37
drag, startPoint x: 95, startPoint y: 177, endPoint x: 197, endPoint y: 177, distance: 102.2
click at [197, 177] on td "Cardiometabolic Risk Solutions" at bounding box center [152, 179] width 159 height 37
copy td "Cardiometabolic Risk Solutions"
